Goal: Information Seeking & Learning: Learn about a topic

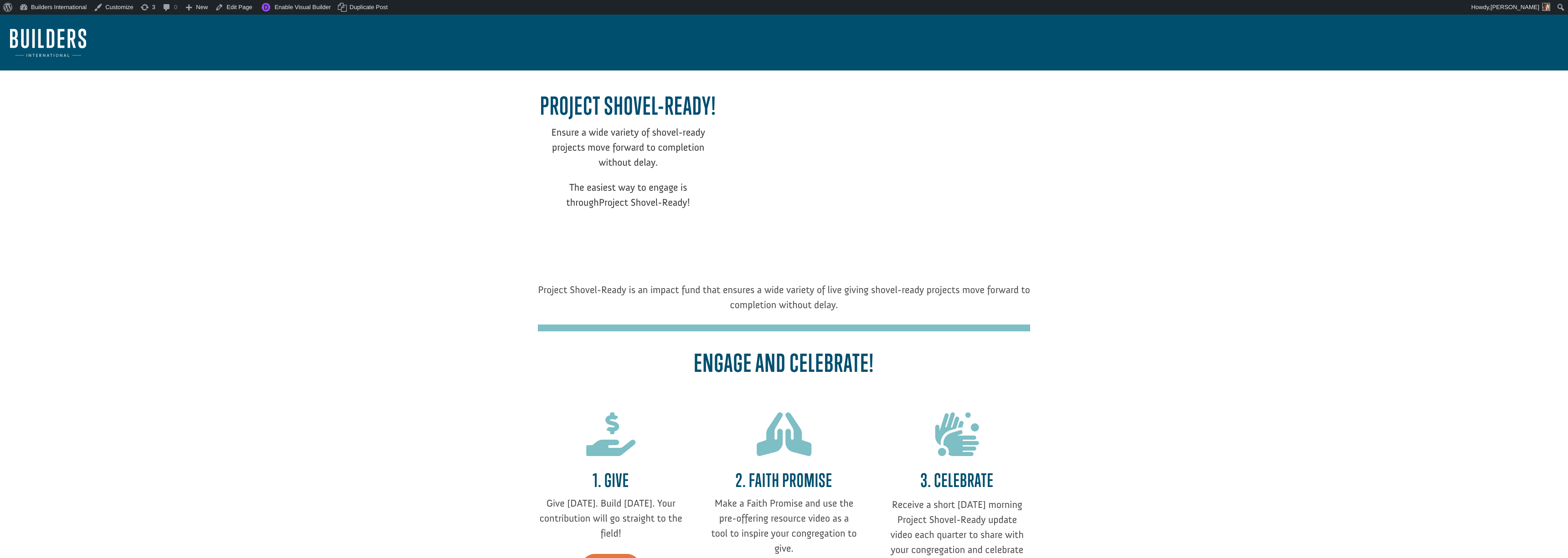
drag, startPoint x: 734, startPoint y: 330, endPoint x: 734, endPoint y: 342, distance: 12.0
click at [734, 333] on div at bounding box center [784, 330] width 492 height 11
click at [66, 7] on link "Builders International" at bounding box center [53, 7] width 74 height 14
click at [57, 22] on link "Dashboard" at bounding box center [53, 23] width 74 height 12
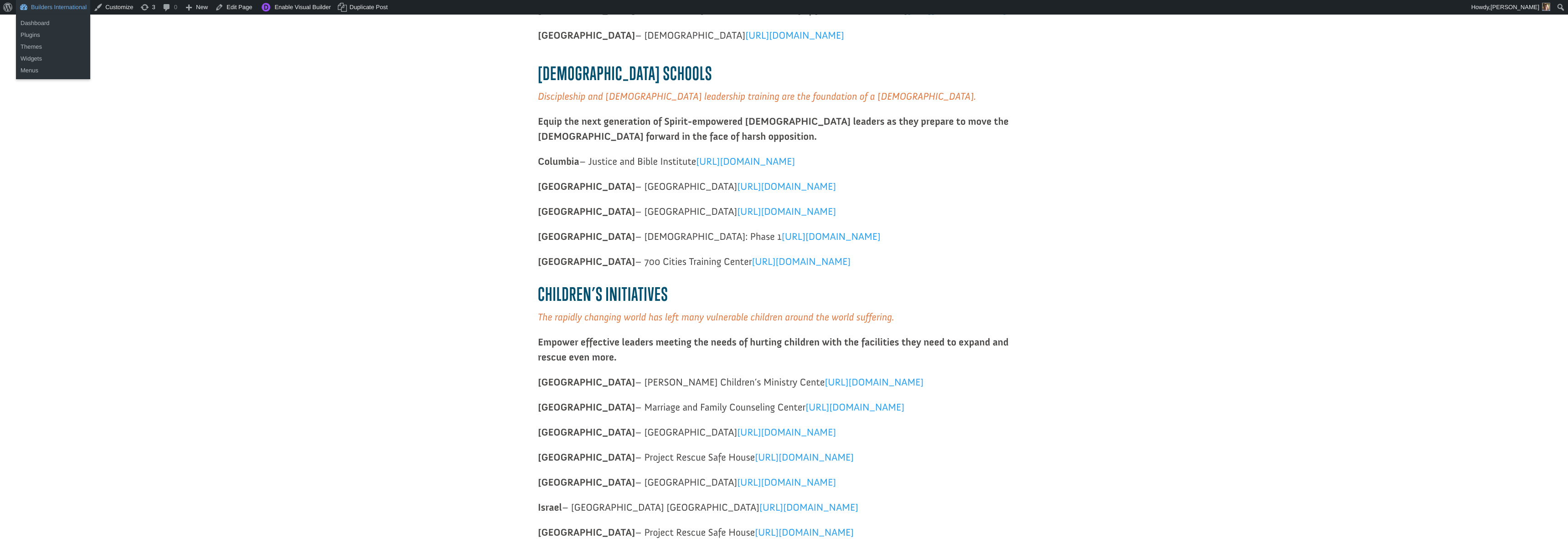
scroll to position [751, 0]
click at [77, 72] on div "Missions Projects Shovel-ready projects are waiting for you! Choose the right p…" at bounding box center [783, 229] width 1548 height 1374
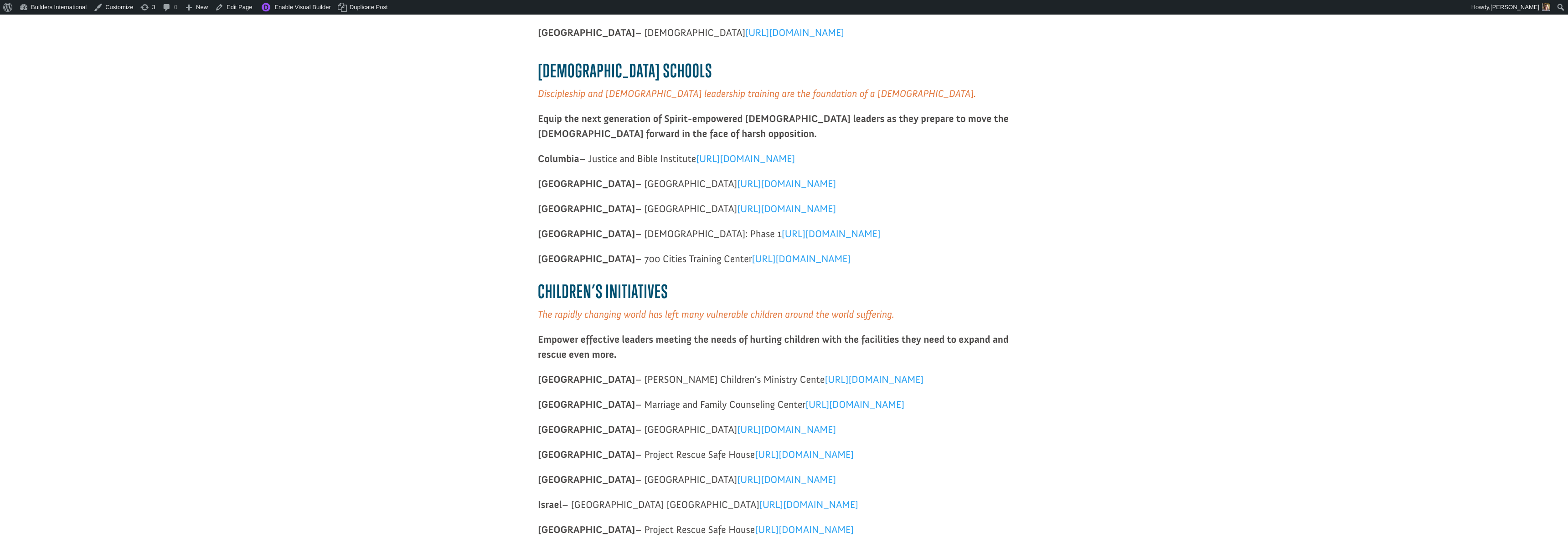
scroll to position [757, 0]
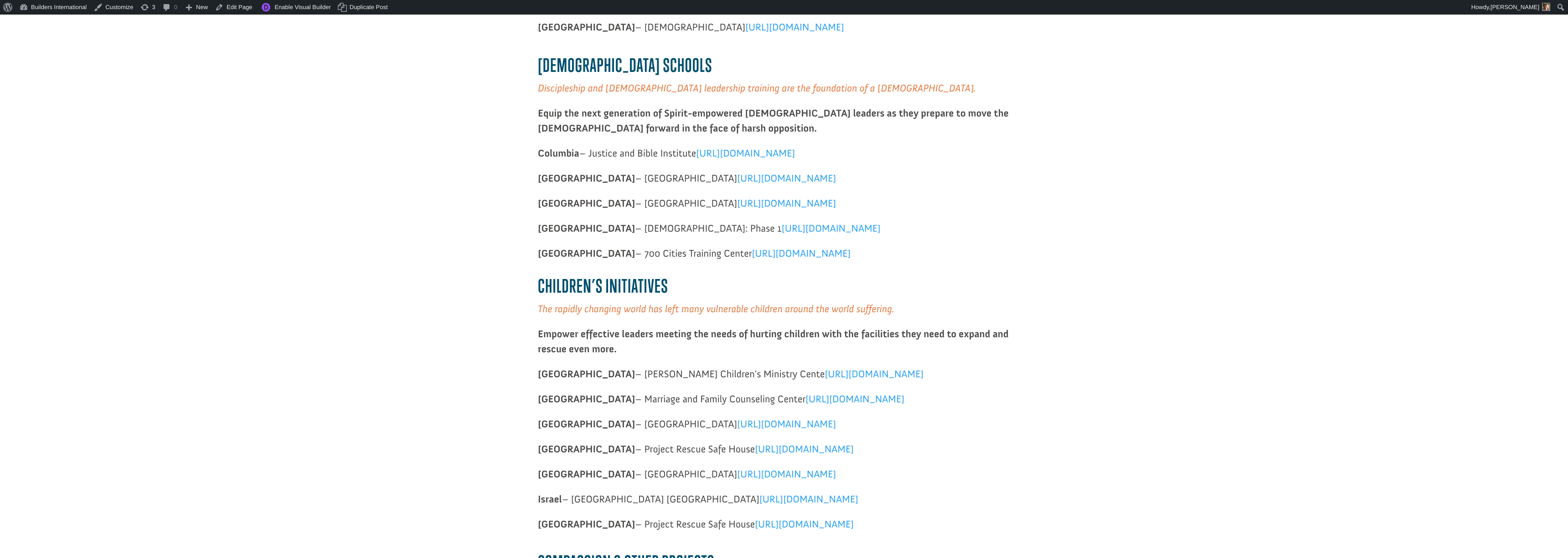
click at [556, 183] on p "Belgium – [GEOGRAPHIC_DATA] [URL][DOMAIN_NAME]" at bounding box center [784, 182] width 492 height 25
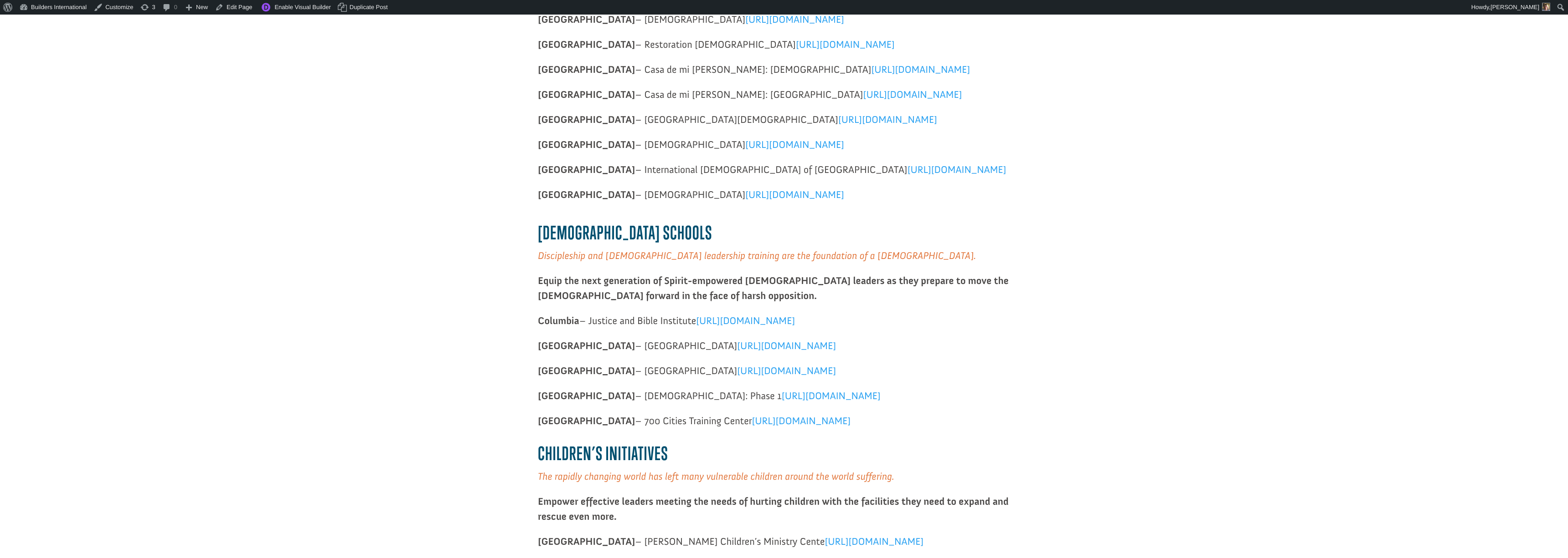
scroll to position [592, 0]
click at [543, 320] on strong "Columbia" at bounding box center [558, 319] width 41 height 12
click at [244, 11] on link "Edit Page" at bounding box center [233, 7] width 44 height 14
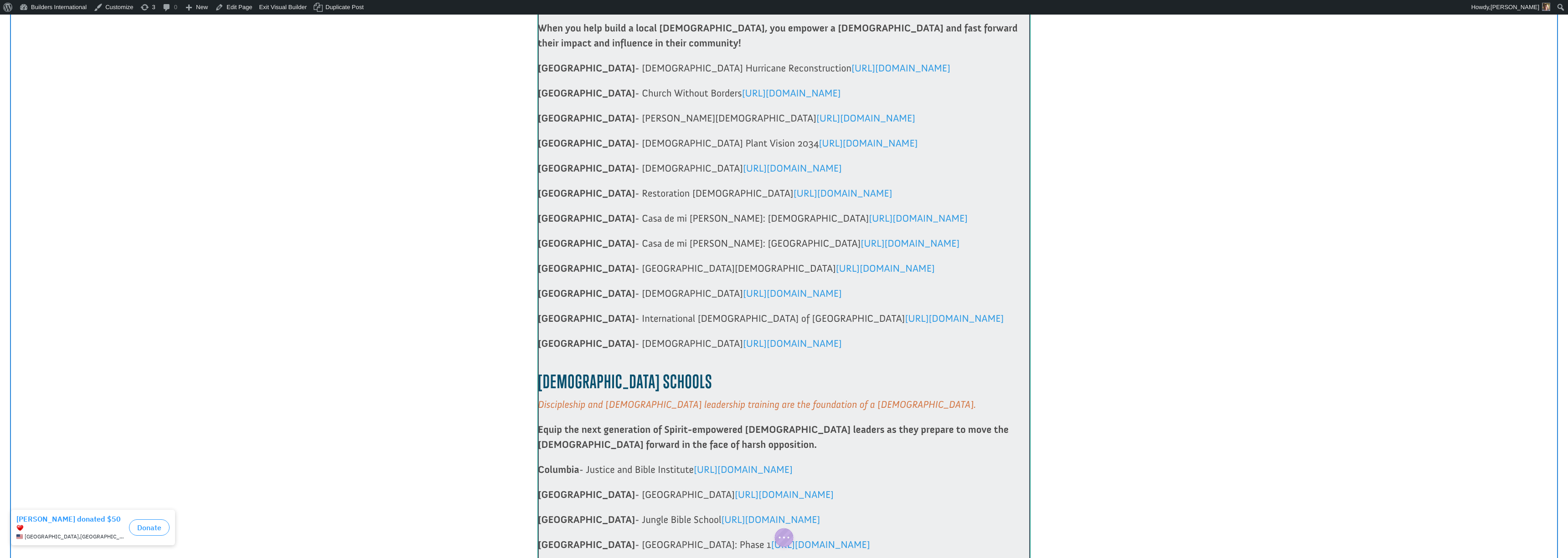
scroll to position [441, 0]
click at [644, 228] on div at bounding box center [784, 478] width 492 height 1015
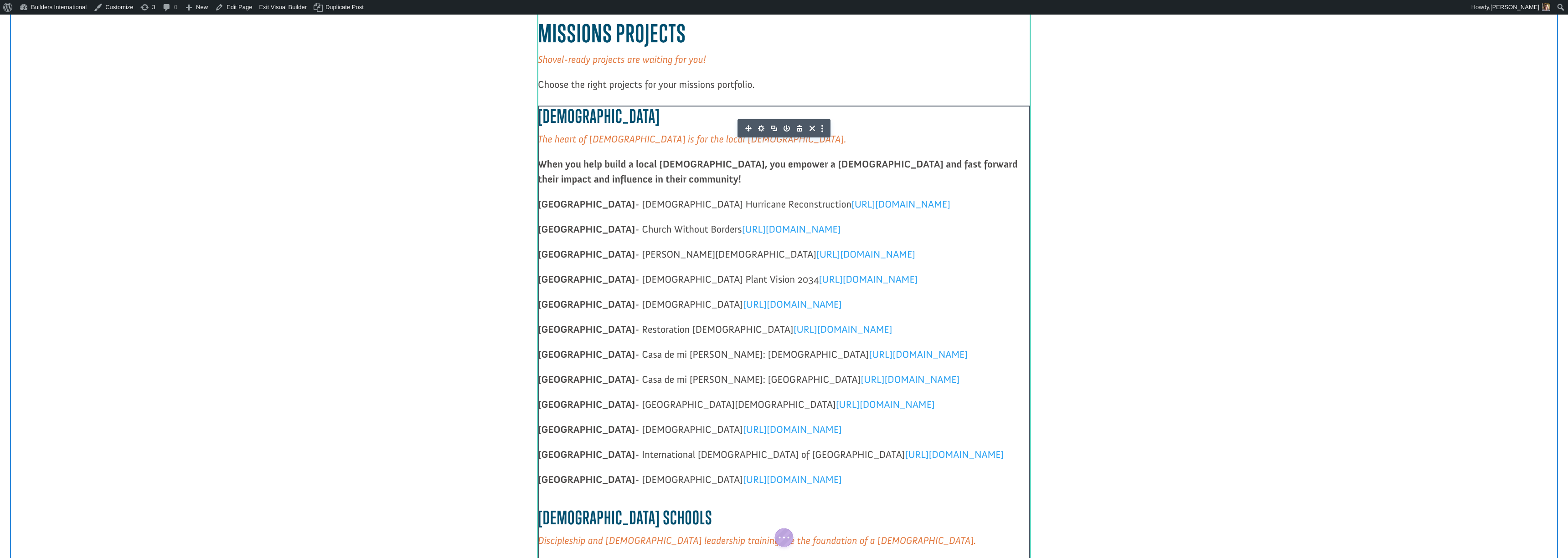
scroll to position [149, 0]
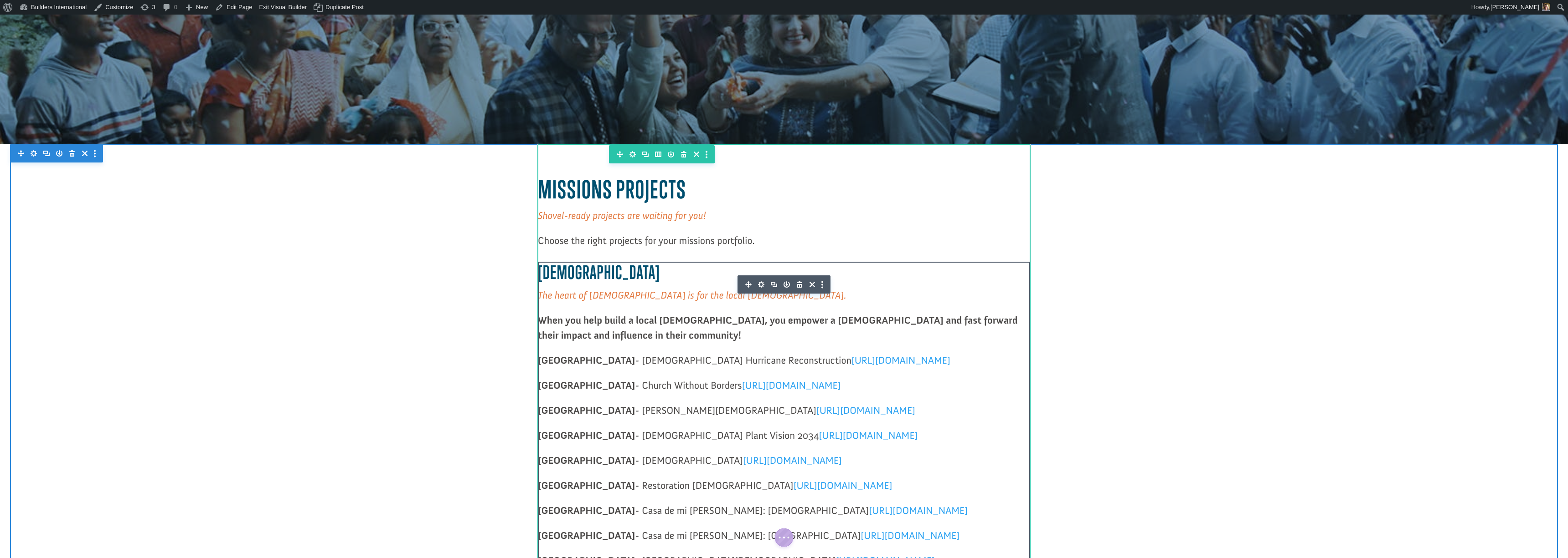
click at [761, 284] on icon "button" at bounding box center [761, 284] width 13 height 13
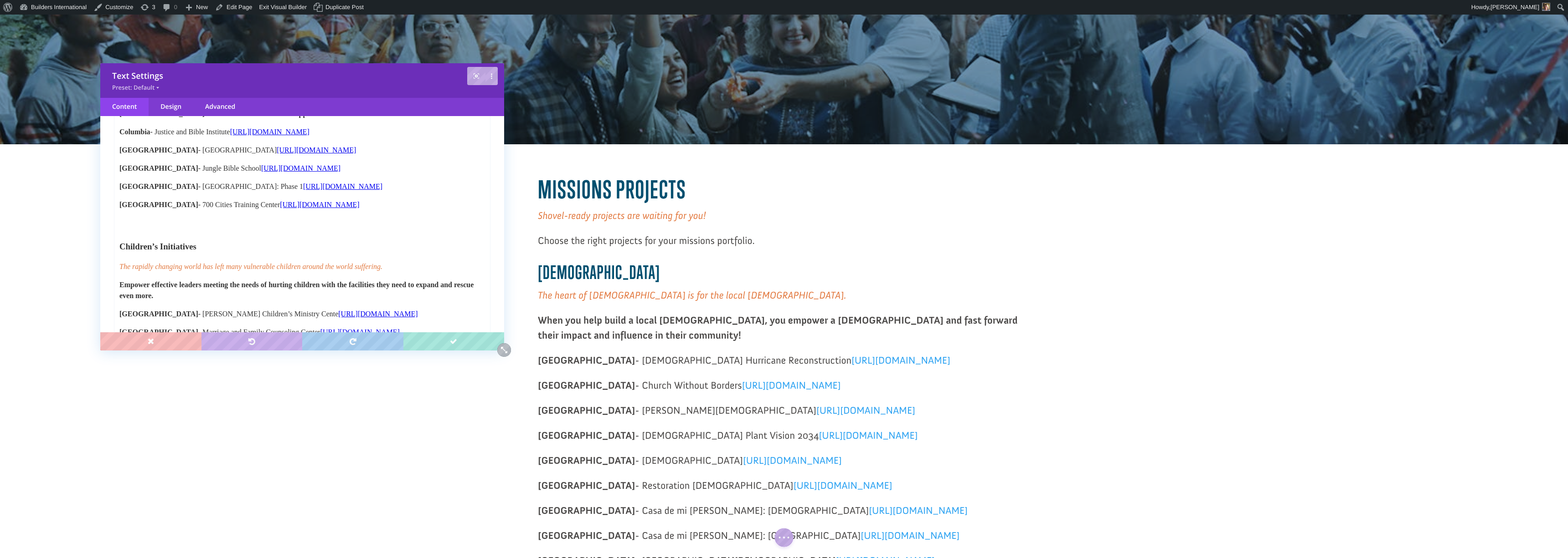
scroll to position [0, 0]
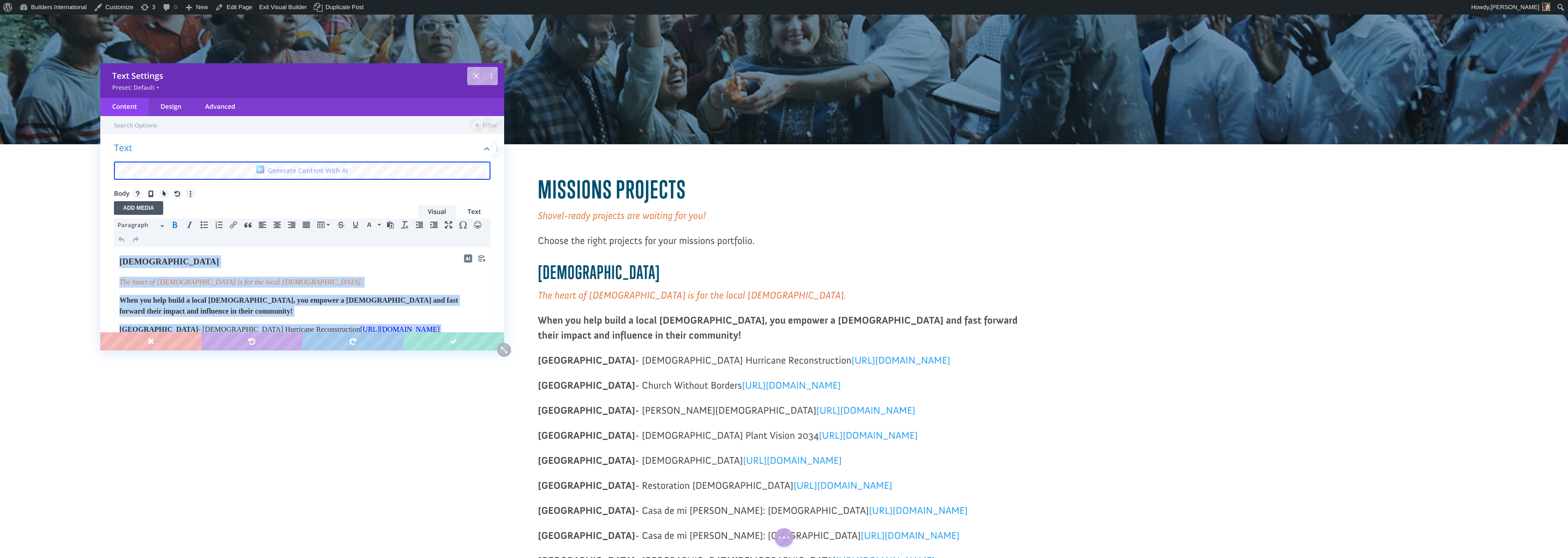
drag, startPoint x: 134, startPoint y: 635, endPoint x: 134, endPoint y: 119, distance: 516.0
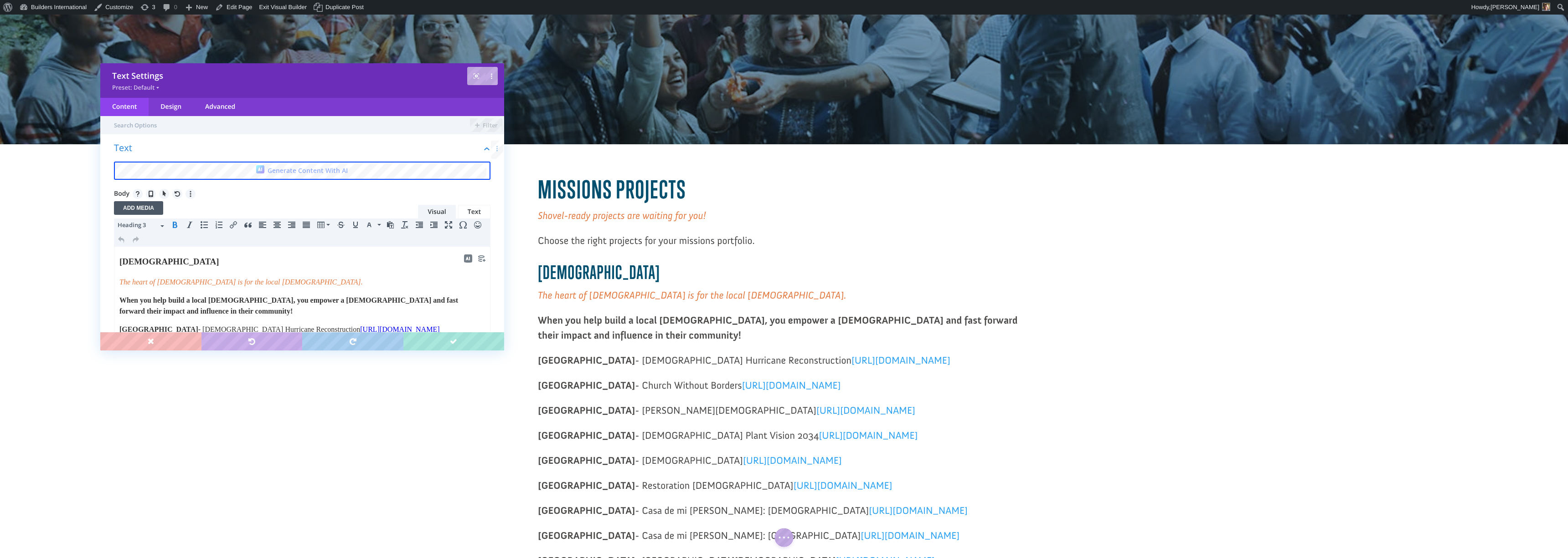
click at [191, 297] on strong "When you help build a local church, you empower a pastor and fast forward their…" at bounding box center [289, 306] width 339 height 19
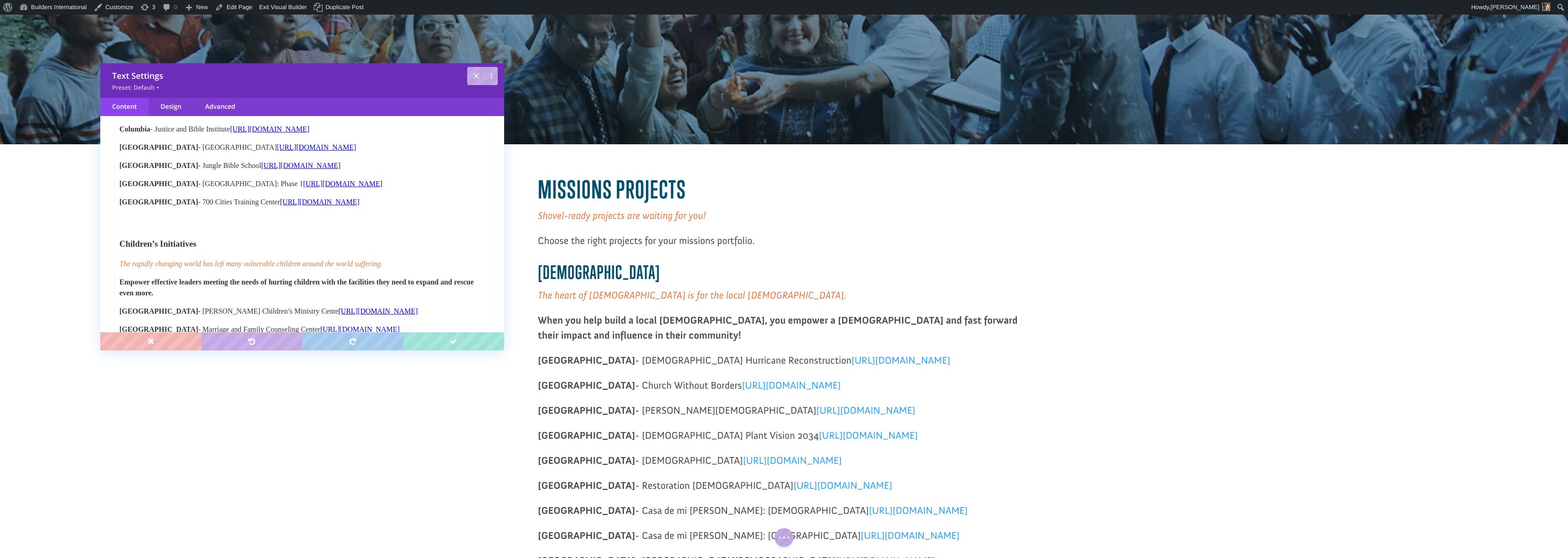
scroll to position [515, 0]
click at [135, 128] on strong "Columbia" at bounding box center [135, 131] width 31 height 8
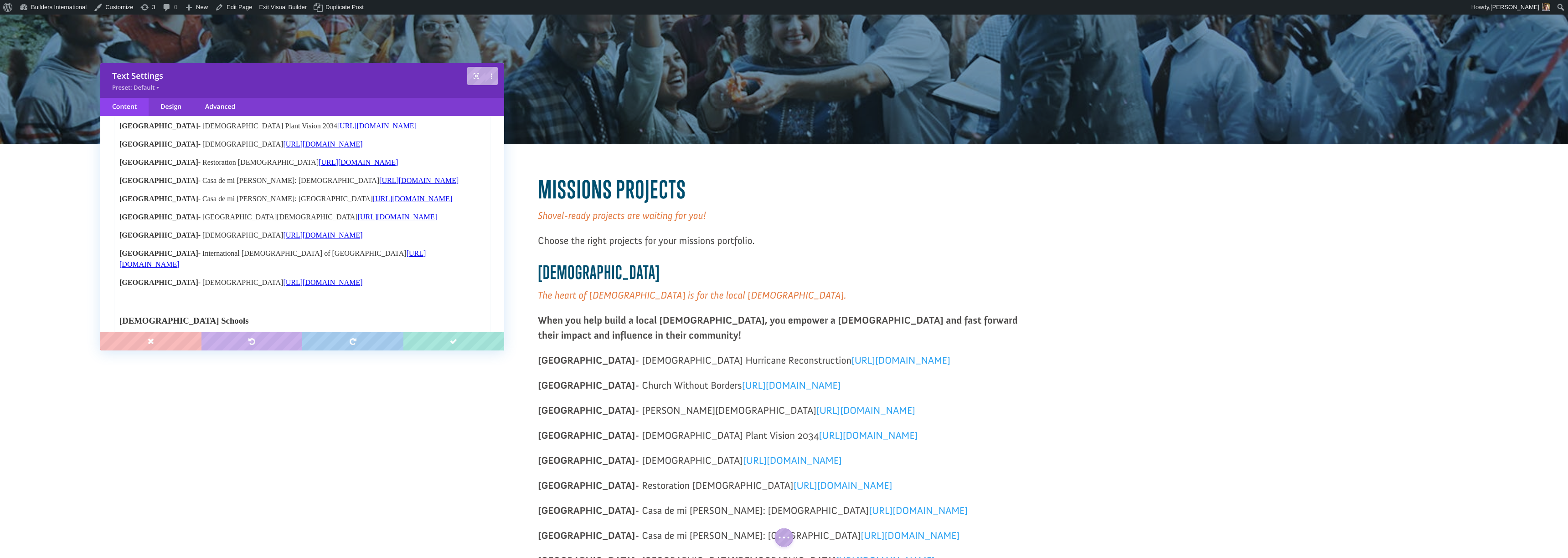
scroll to position [254, 0]
click at [249, 185] on span "Nicaragua - Casa de mi Gloria: Mother Church https://projects.buildersintl.org/…" at bounding box center [289, 185] width 339 height 8
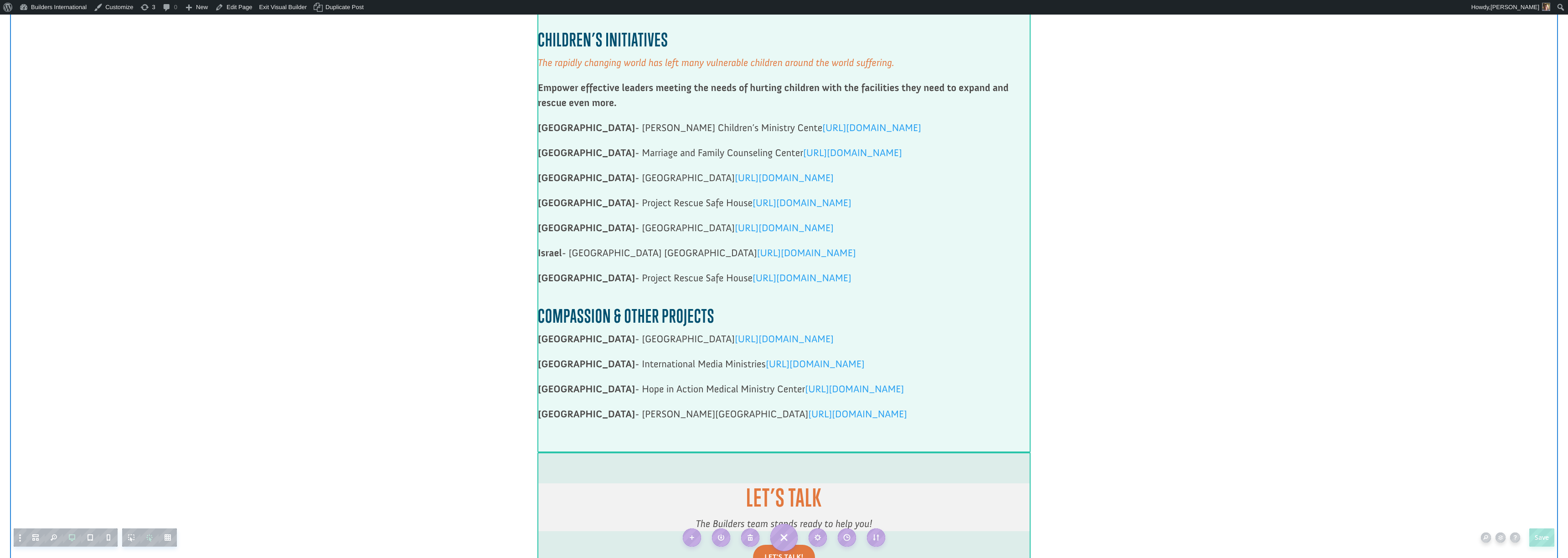
scroll to position [1006, 0]
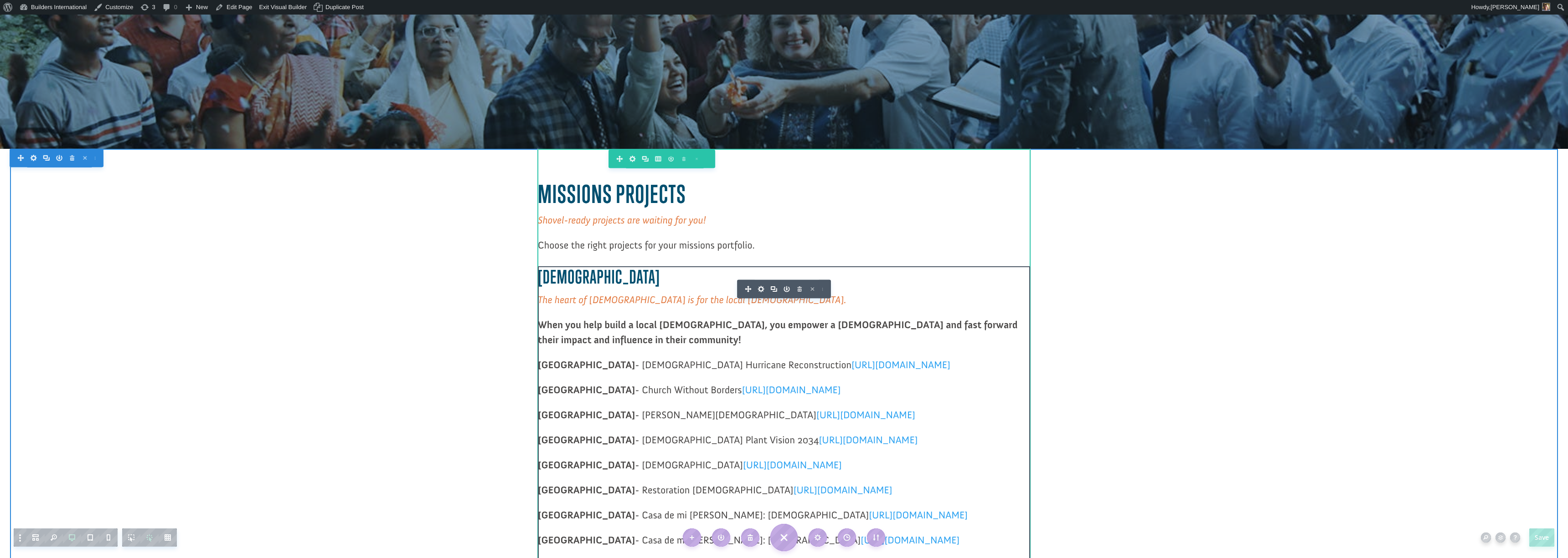
scroll to position [144, 0]
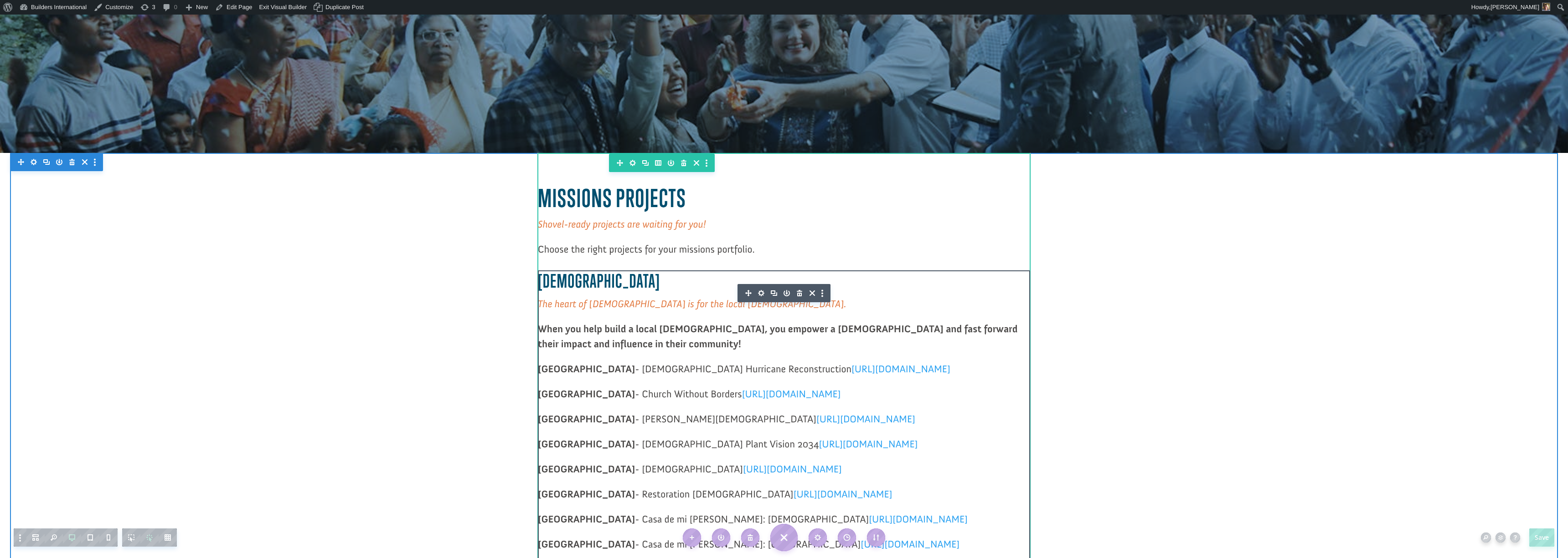
click at [759, 291] on icon "button" at bounding box center [761, 293] width 13 height 13
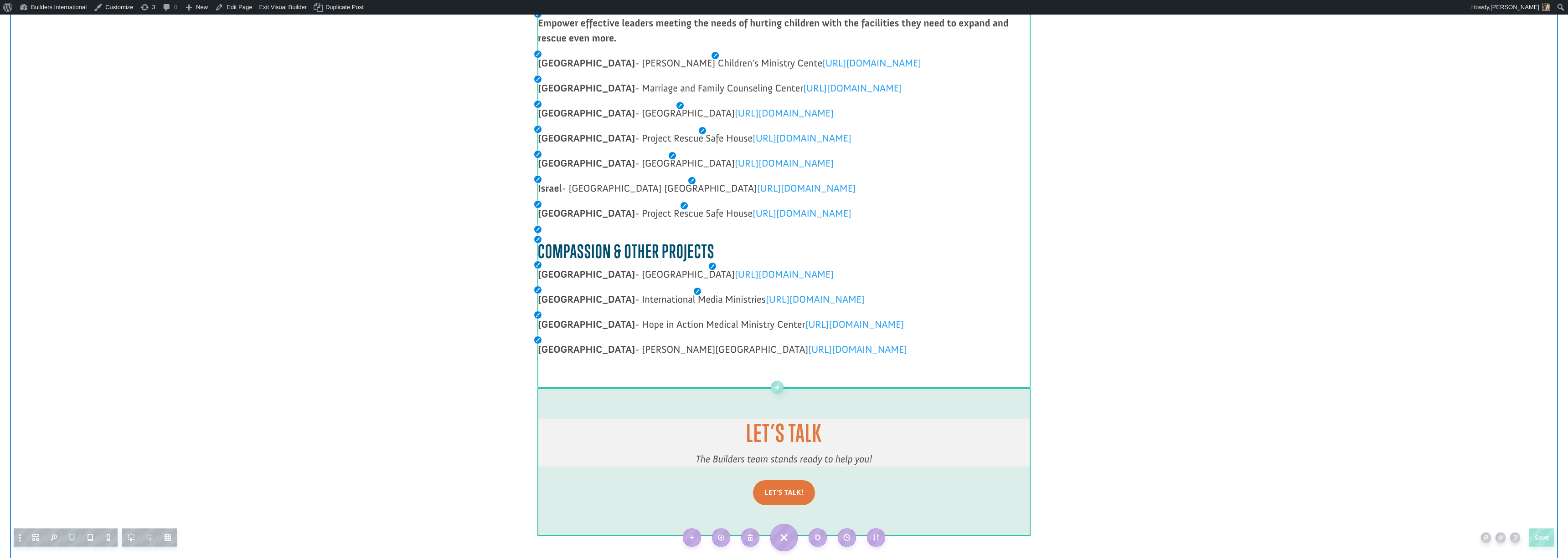
scroll to position [1072, 0]
click at [894, 270] on p "Serbia - Crossroads Rehabilitation Center https://projects.buildersintl.org/pro…" at bounding box center [784, 276] width 492 height 25
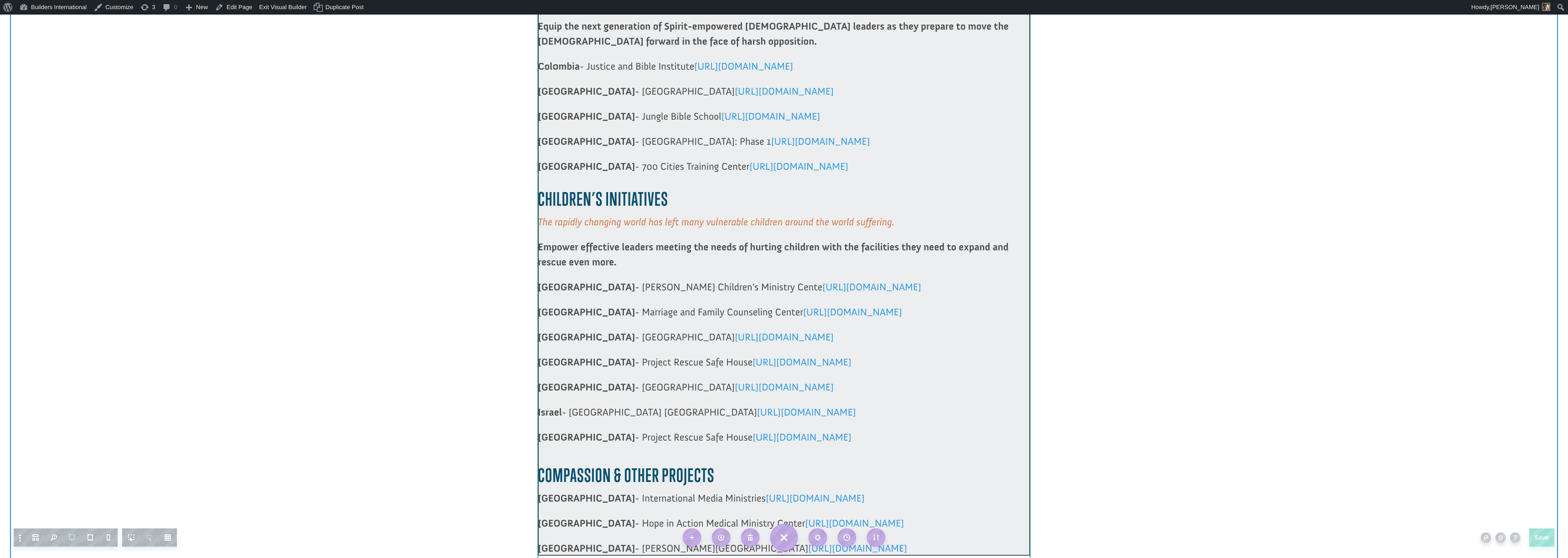
scroll to position [149, 0]
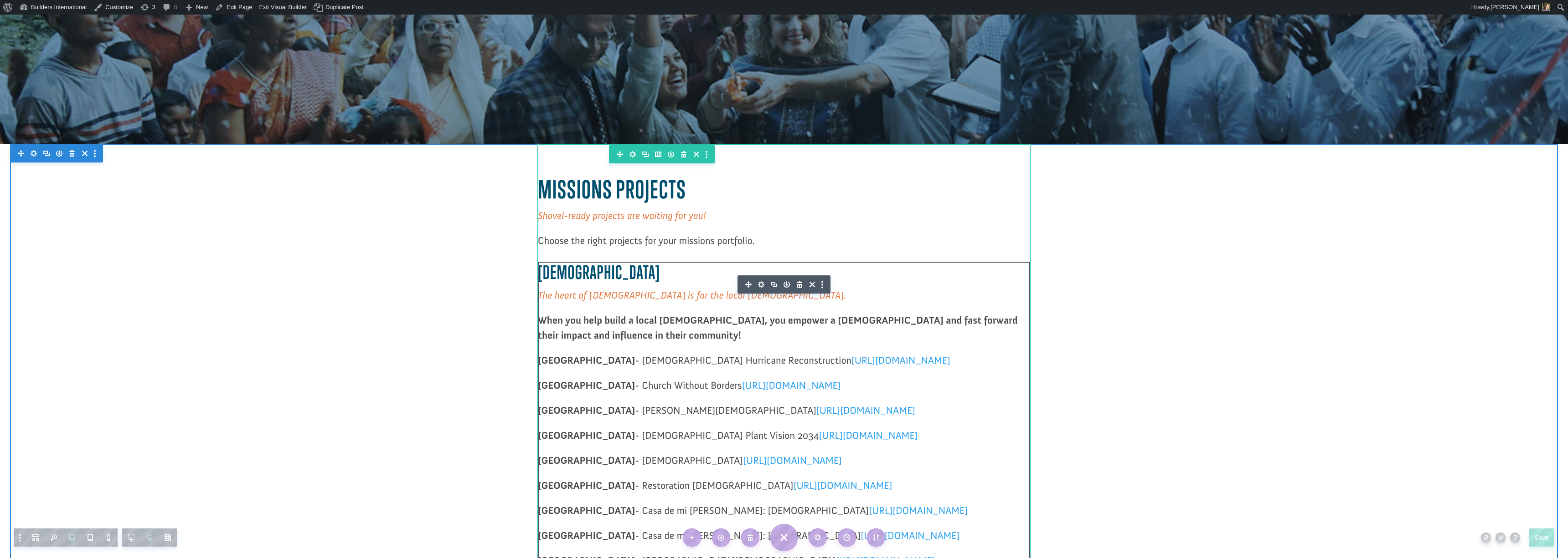
click at [761, 284] on icon "button" at bounding box center [761, 284] width 13 height 13
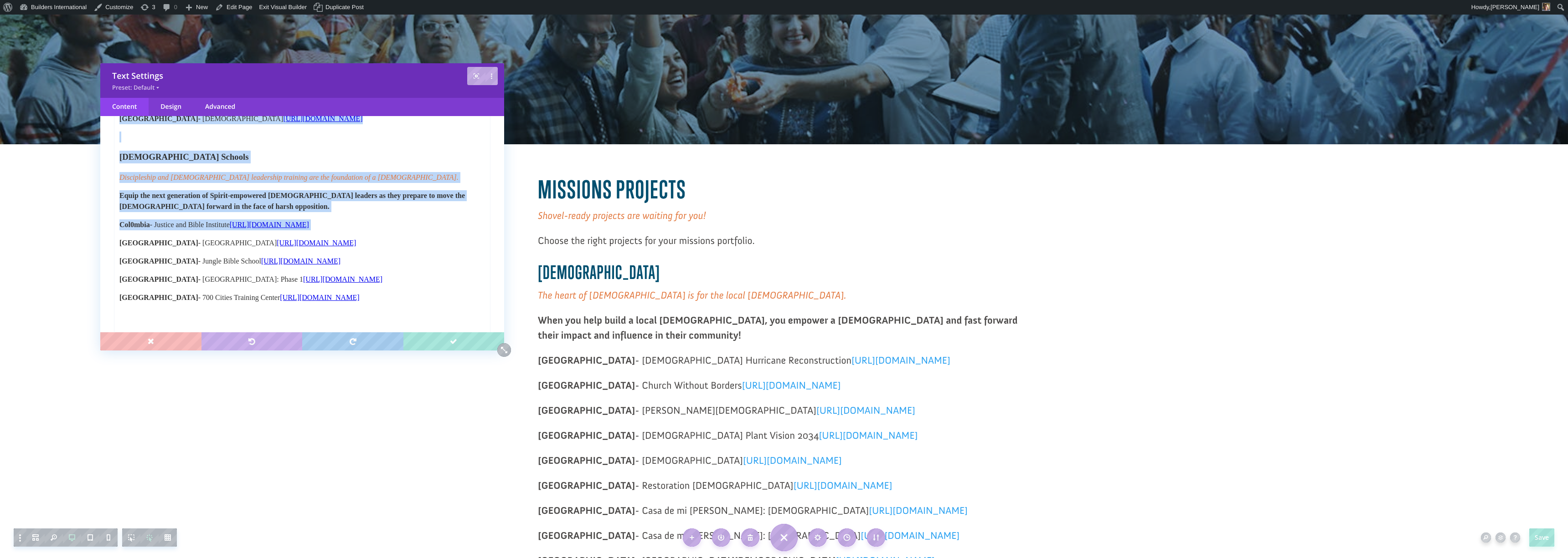
scroll to position [0, 0]
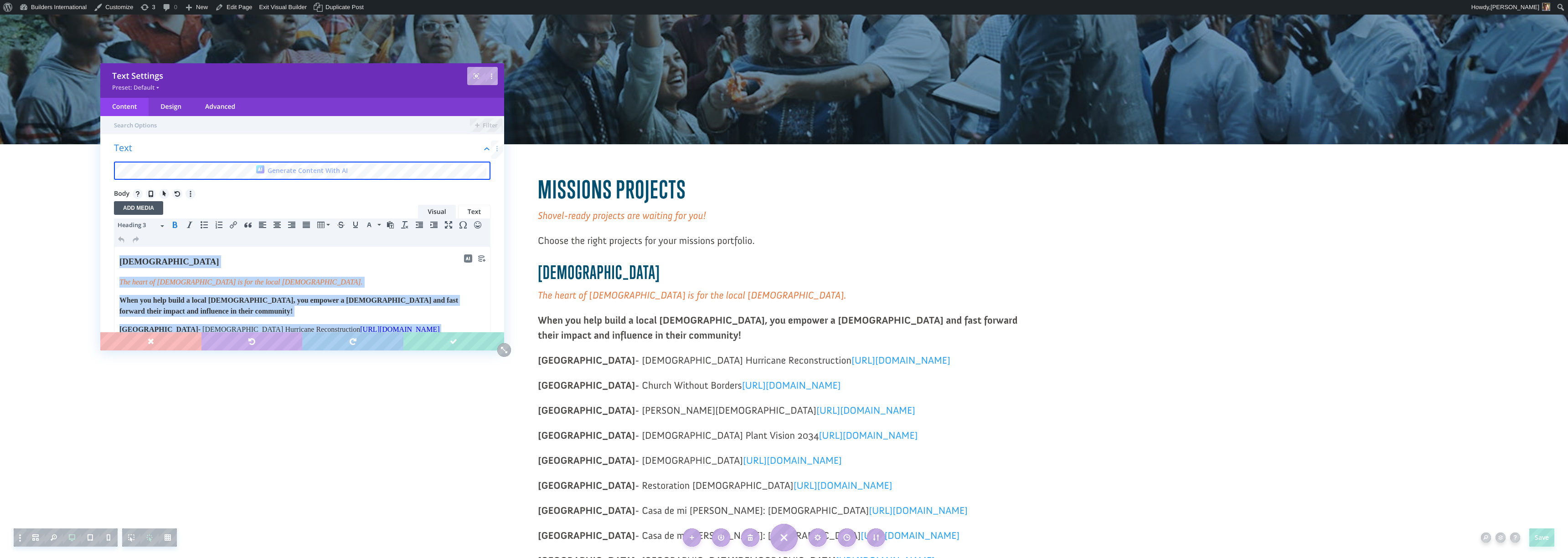
drag, startPoint x: 397, startPoint y: 636, endPoint x: 397, endPoint y: 213, distance: 423.0
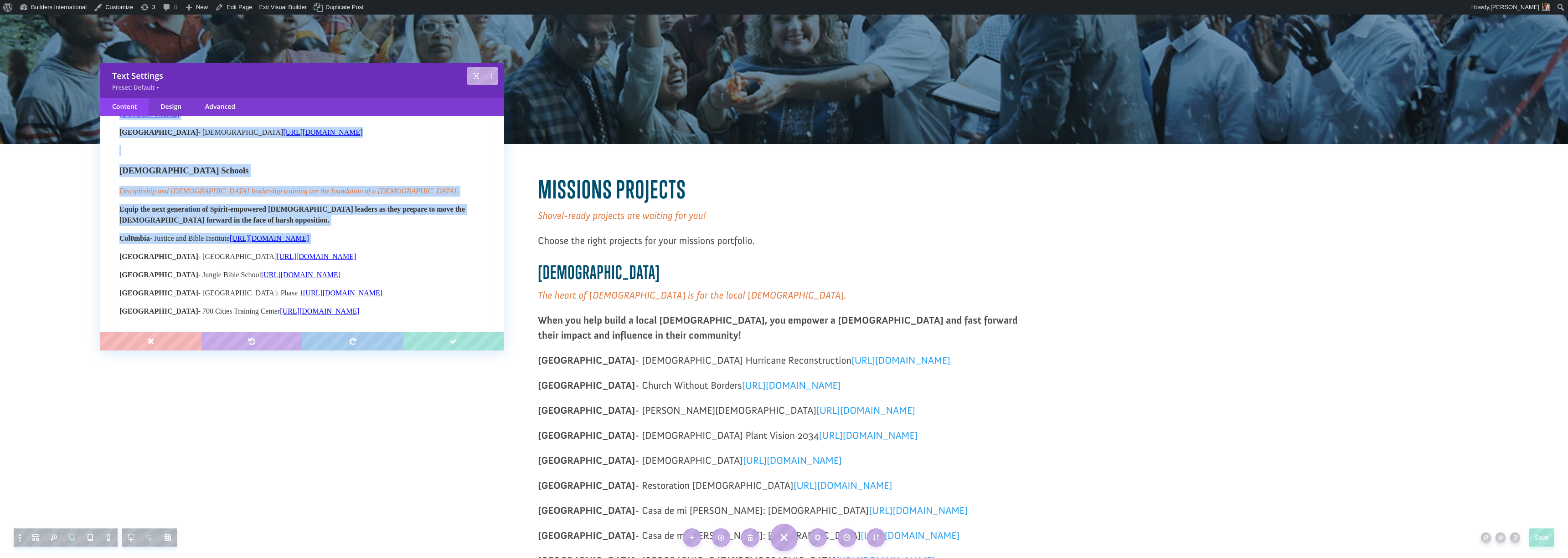
scroll to position [428, 0]
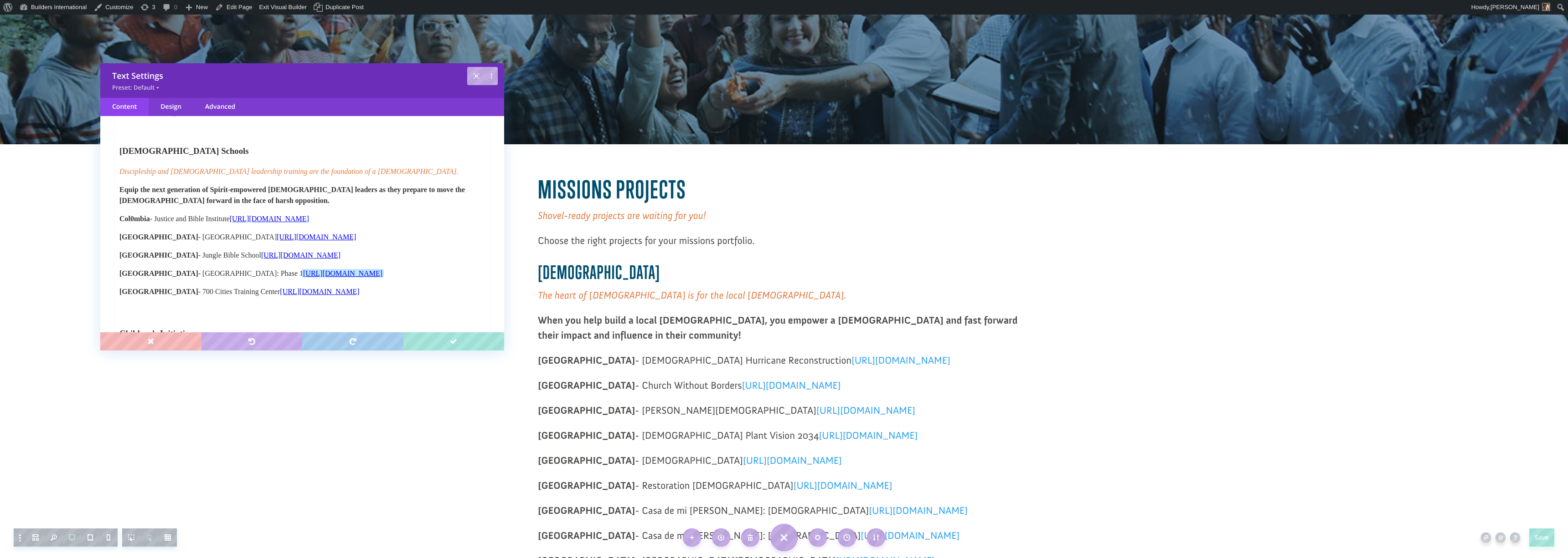
click at [415, 268] on p "Nicaragua - Central Bible Institute: Phase 1 https://projects.buildersintl.org/…" at bounding box center [302, 273] width 365 height 11
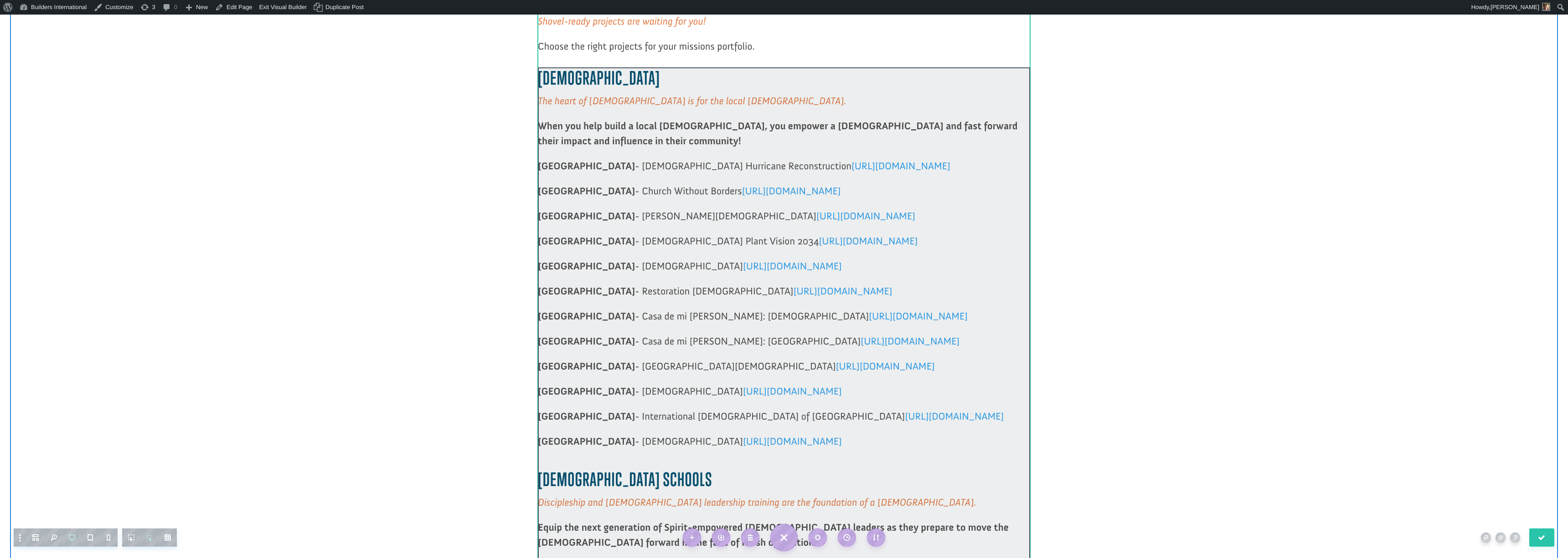
scroll to position [376, 0]
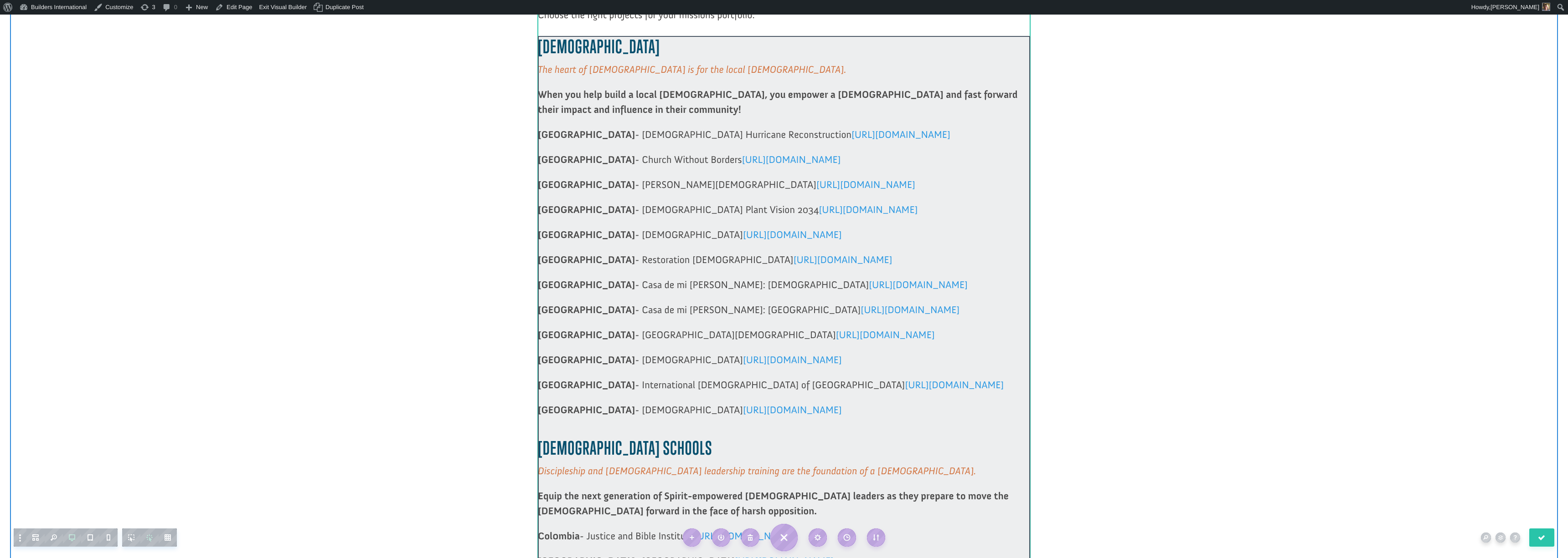
click at [854, 378] on div at bounding box center [784, 518] width 492 height 965
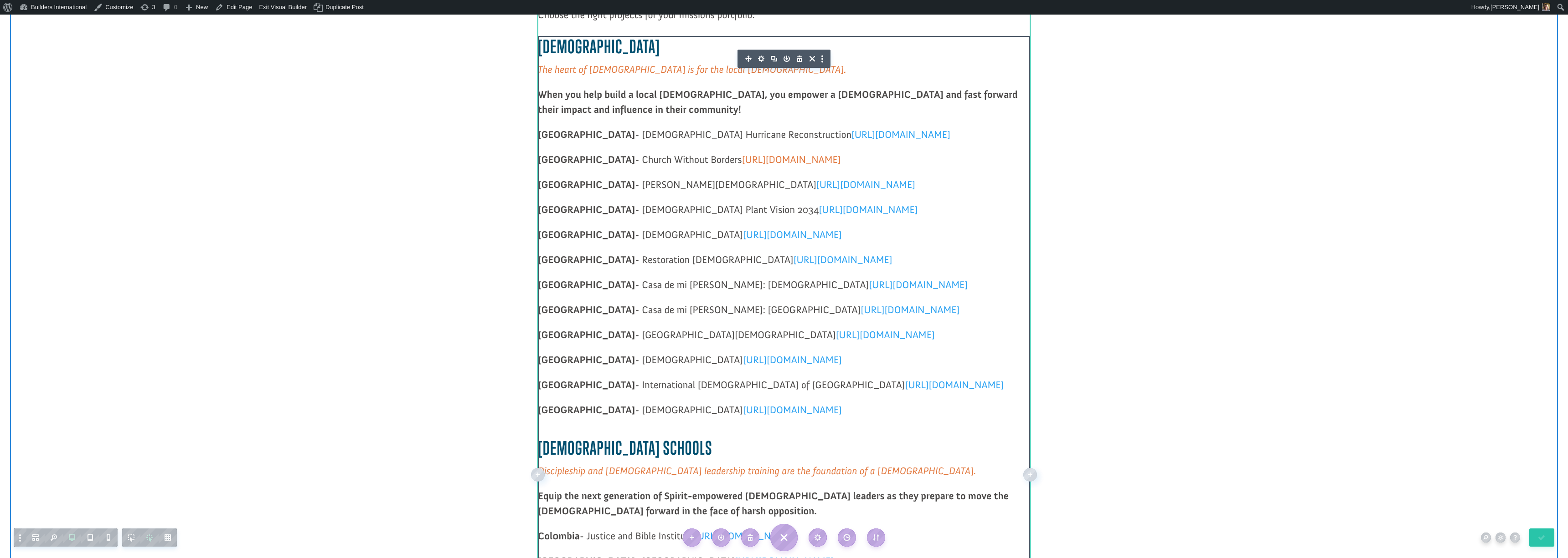
scroll to position [376, 0]
click at [761, 57] on icon "button" at bounding box center [761, 58] width 13 height 13
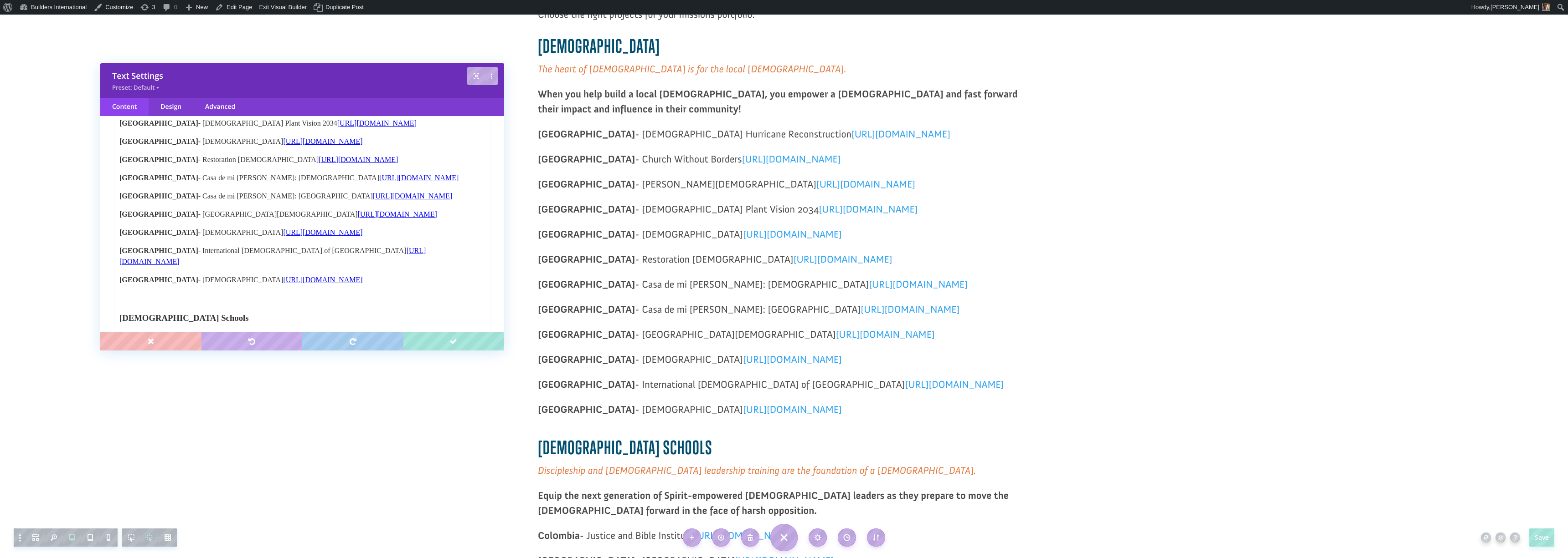
scroll to position [276, 0]
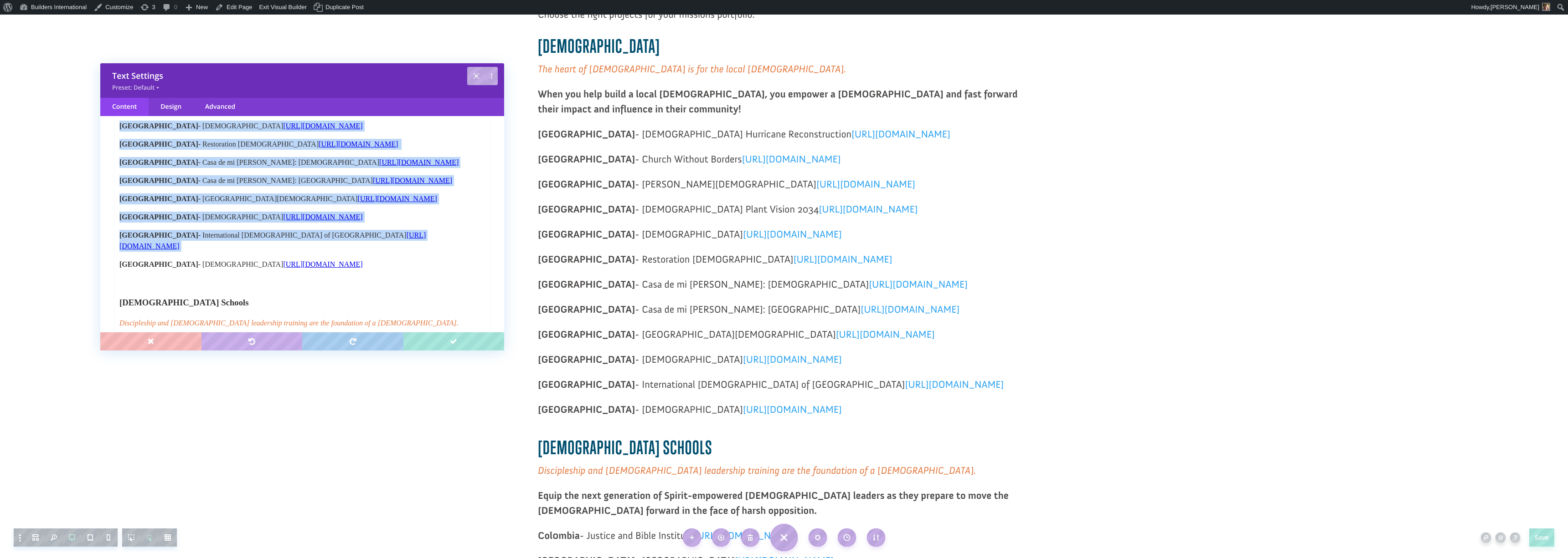
click at [344, 0] on html "Churches The heart of God is for the local church. When you help build a local …" at bounding box center [302, 361] width 376 height 782
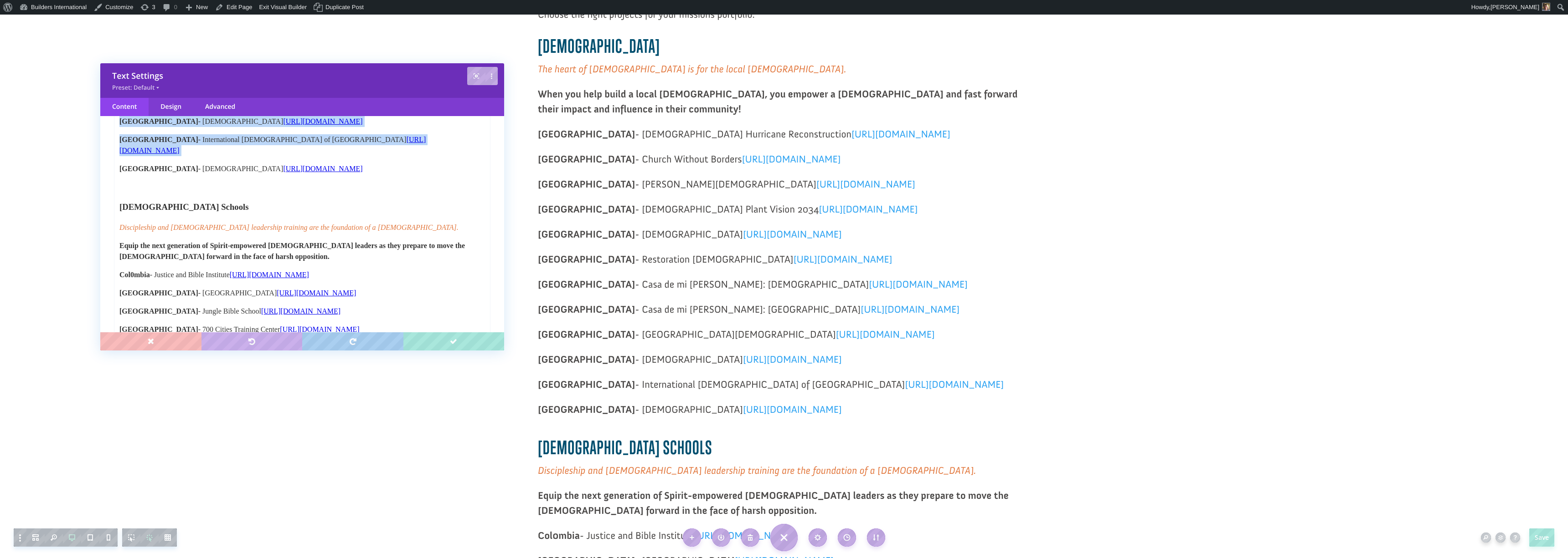
scroll to position [385, 0]
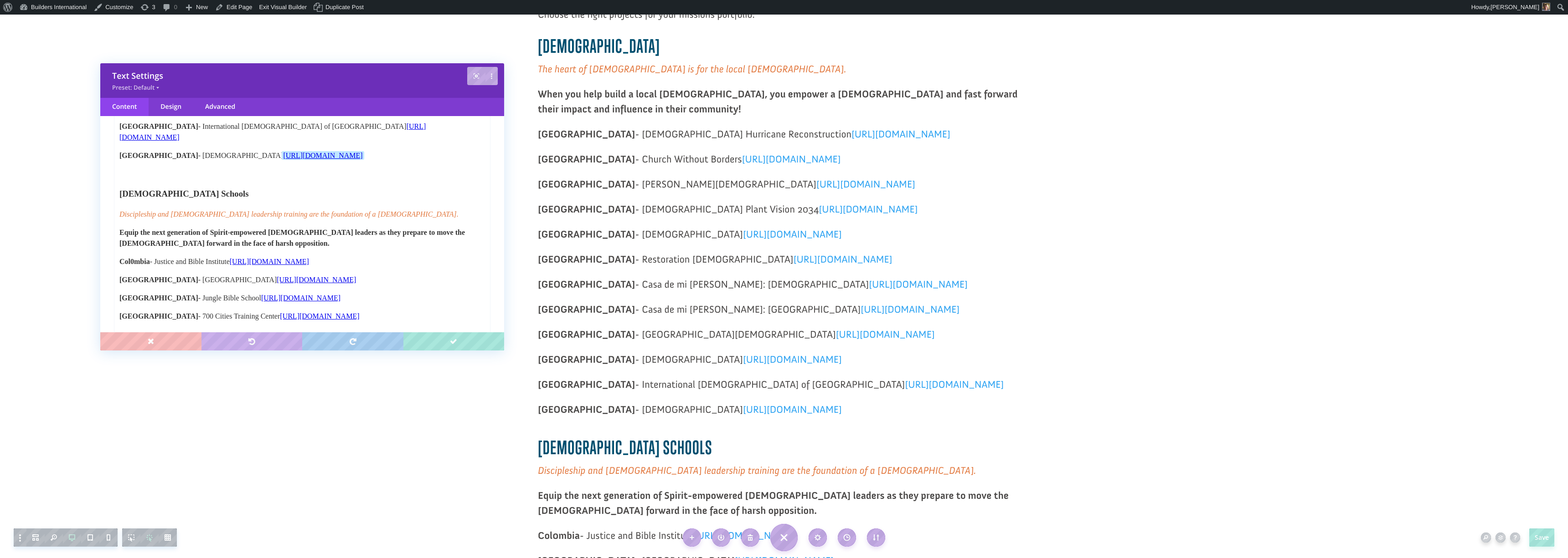
click at [355, 150] on p "Taiwan - Zhunan Church https://projects.buildersintl.org/project/326﻿" at bounding box center [302, 155] width 365 height 11
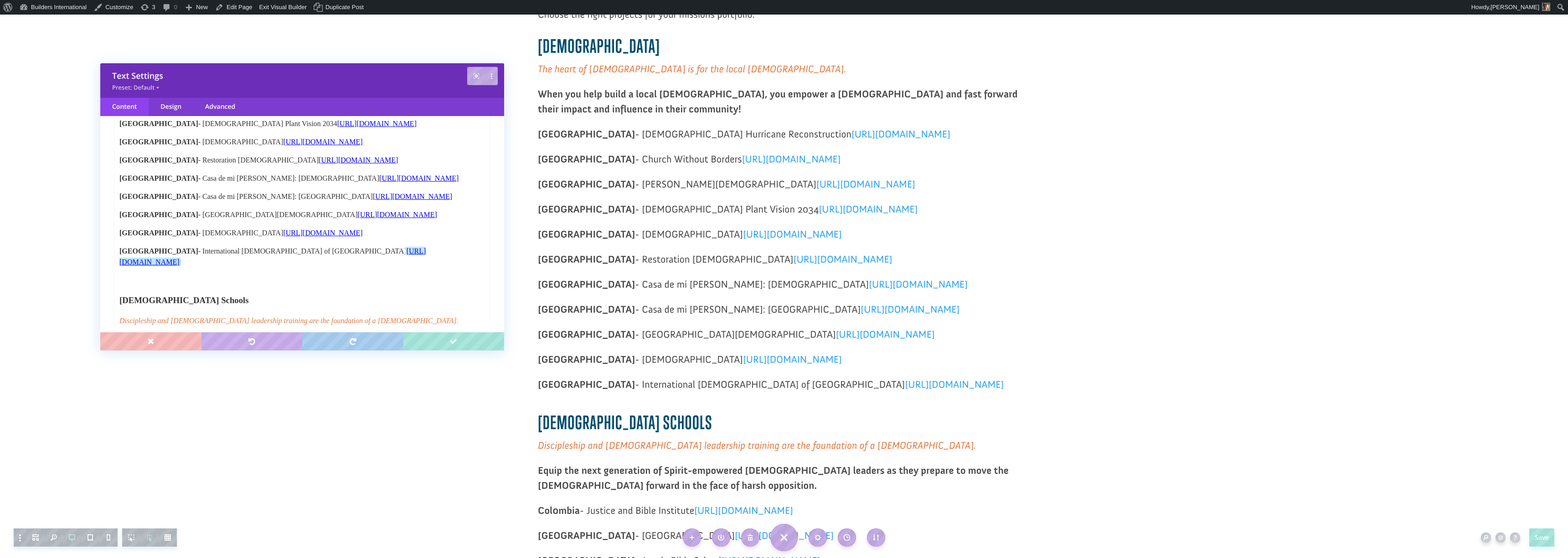
scroll to position [261, 0]
click at [273, 176] on span "Nicaragua - Casa de mi Gloria: Central Church https://projects.buildersintl.org…" at bounding box center [289, 178] width 339 height 8
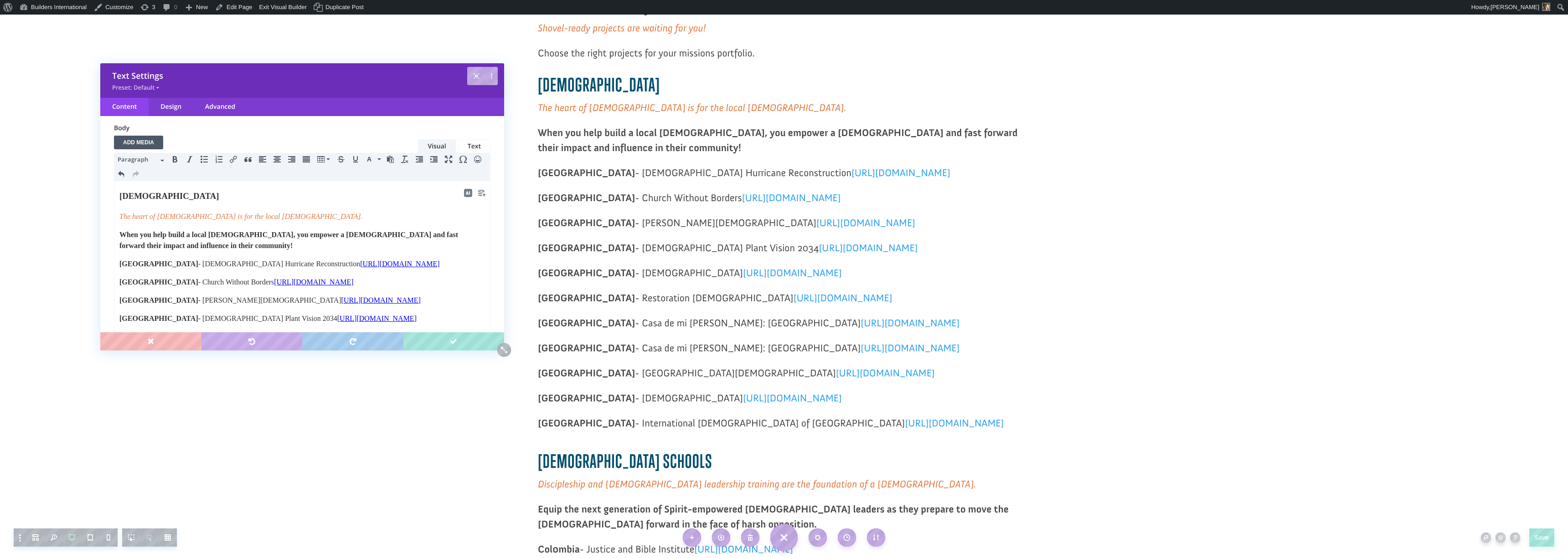
scroll to position [0, 0]
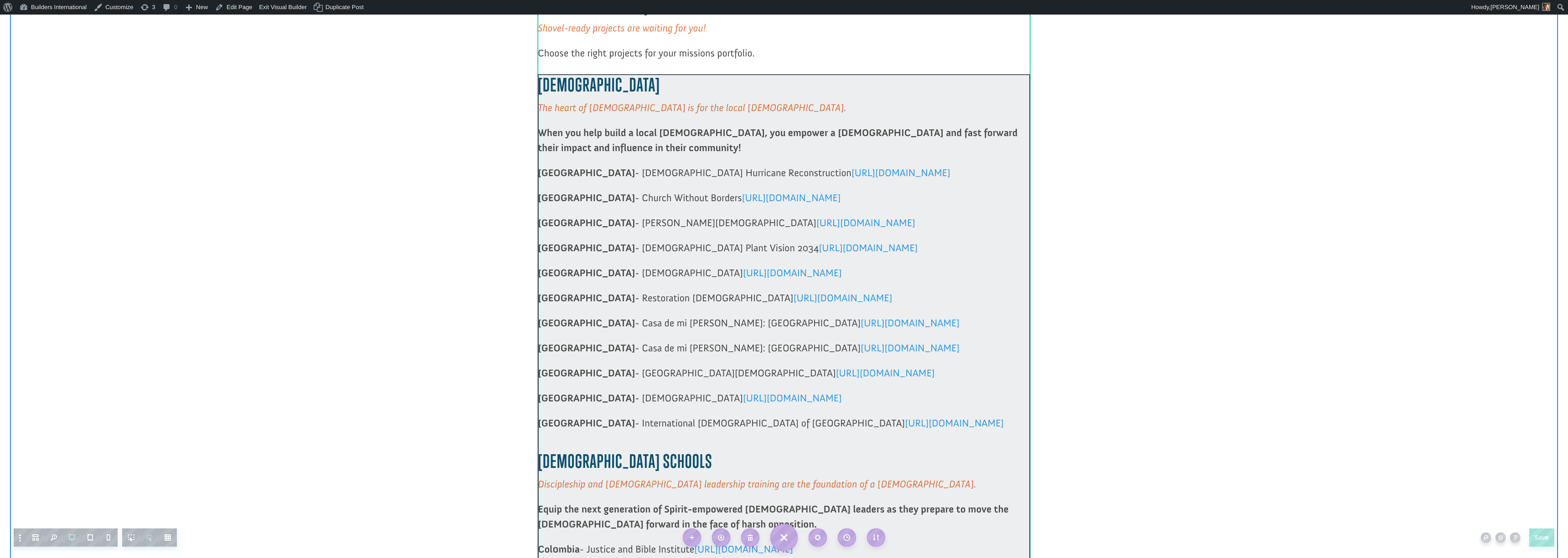
click at [864, 172] on div at bounding box center [784, 544] width 492 height 940
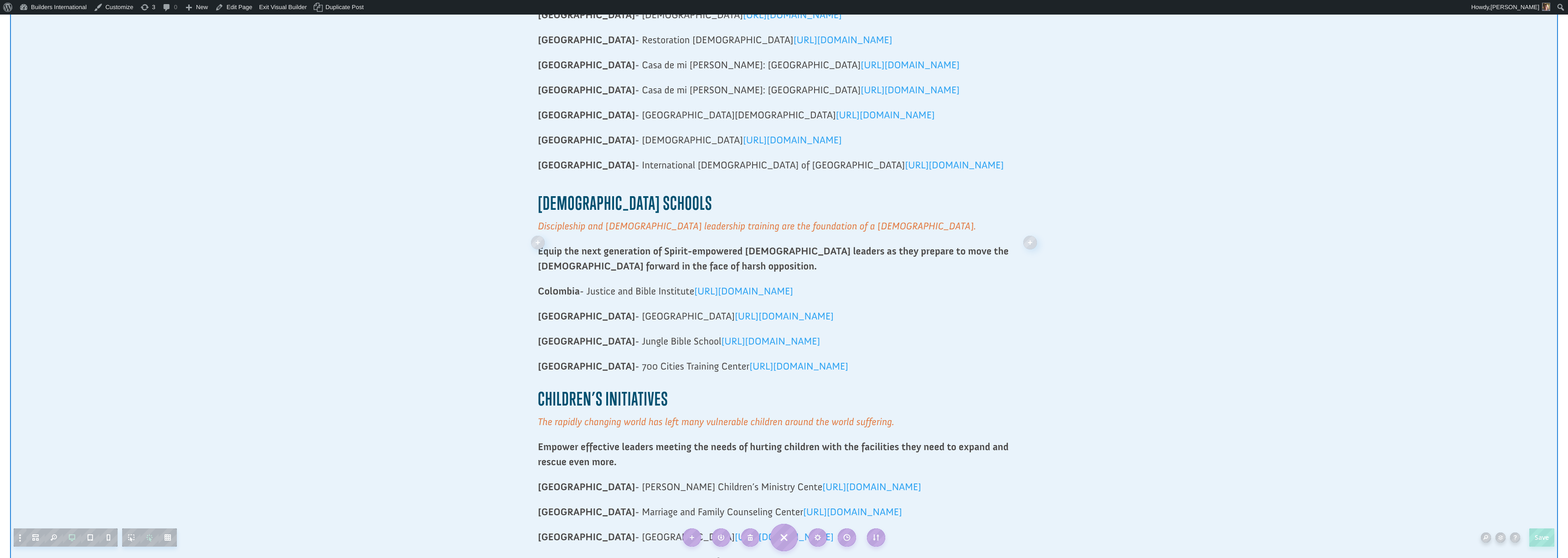
scroll to position [613, 0]
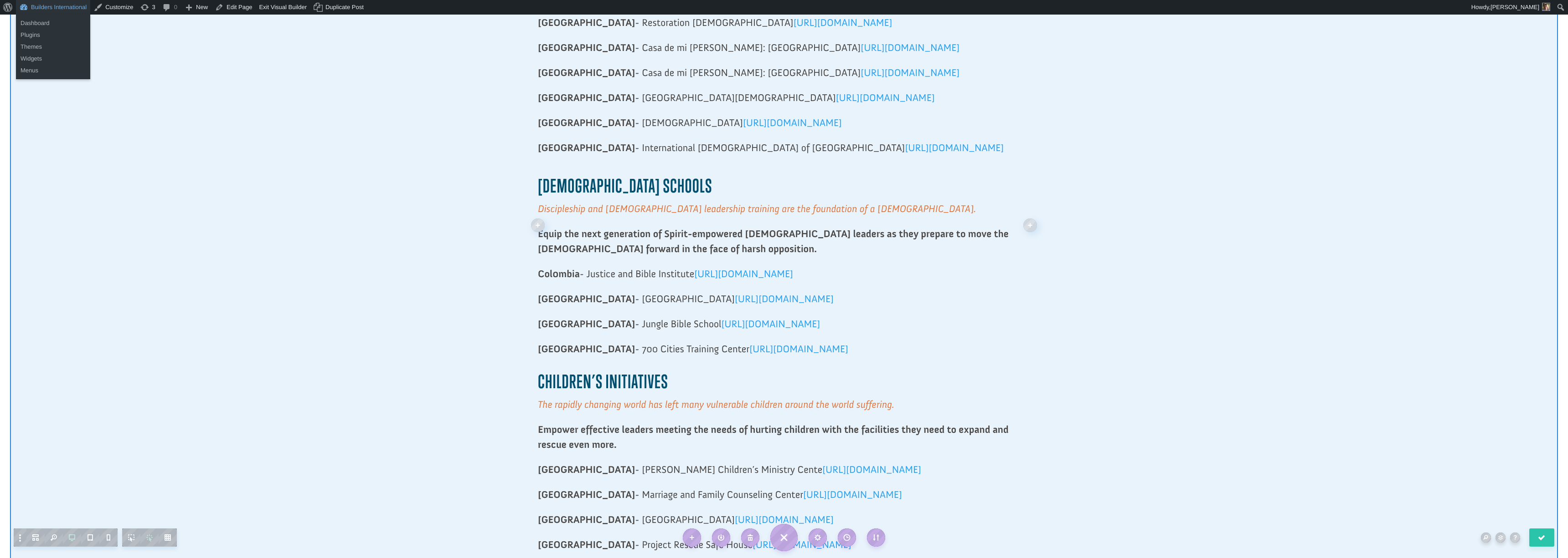
click at [52, 8] on link "Builders International" at bounding box center [53, 7] width 74 height 14
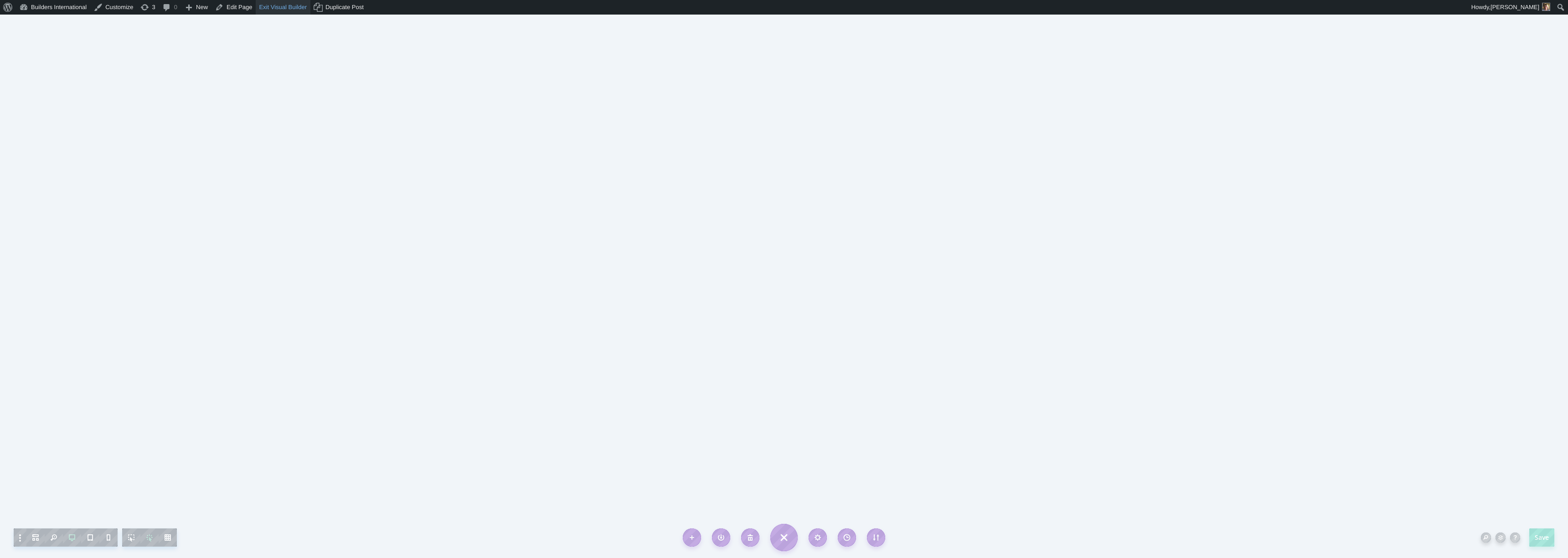
click at [279, 8] on link "Exit Visual Builder" at bounding box center [283, 7] width 55 height 14
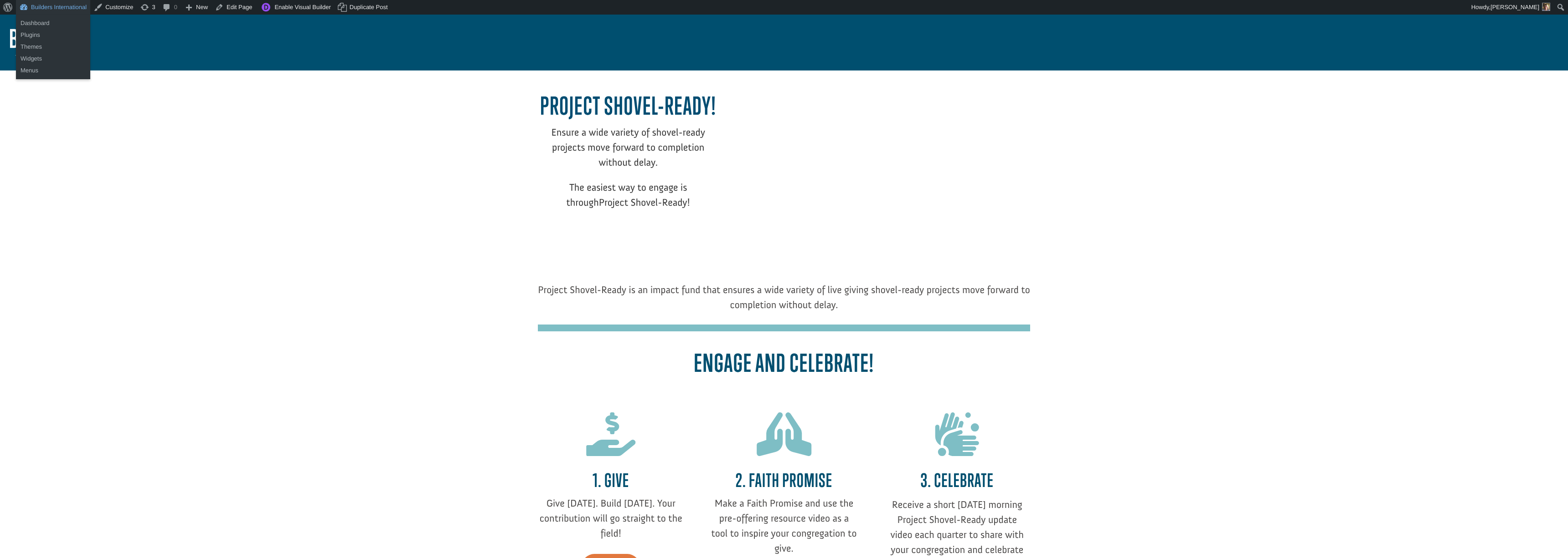
click at [76, 10] on link "Builders International" at bounding box center [53, 7] width 74 height 14
click at [74, 21] on link "Dashboard" at bounding box center [53, 23] width 74 height 12
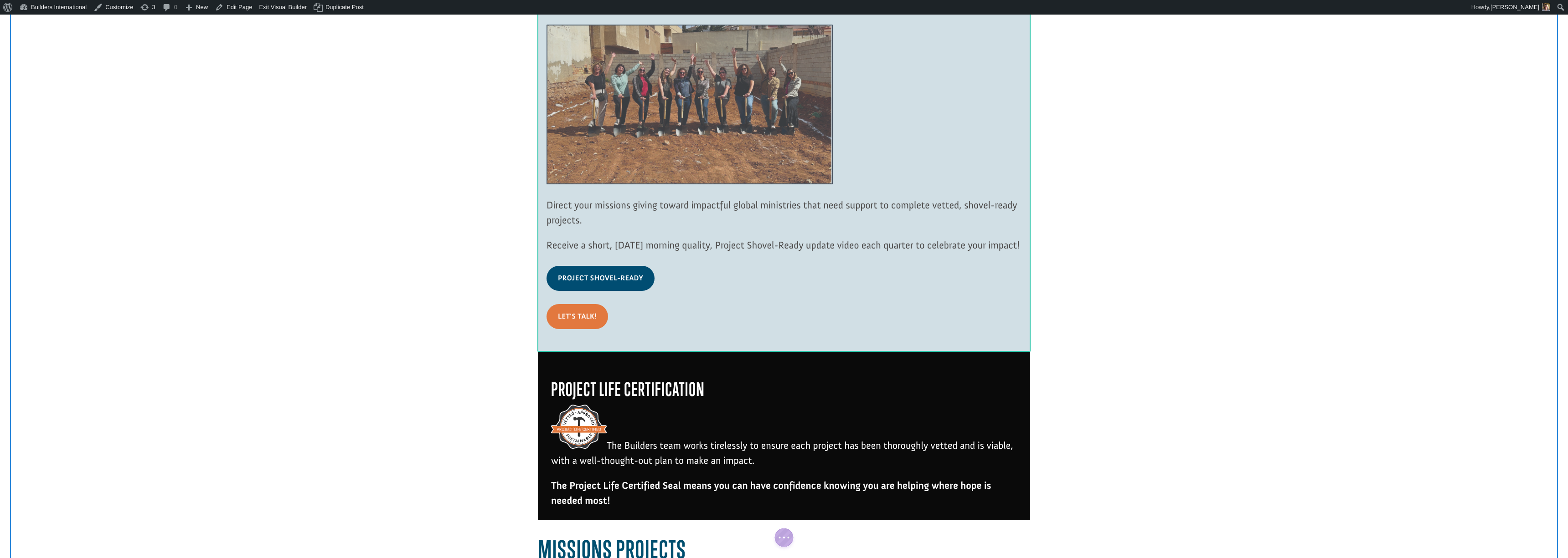
scroll to position [1252, 0]
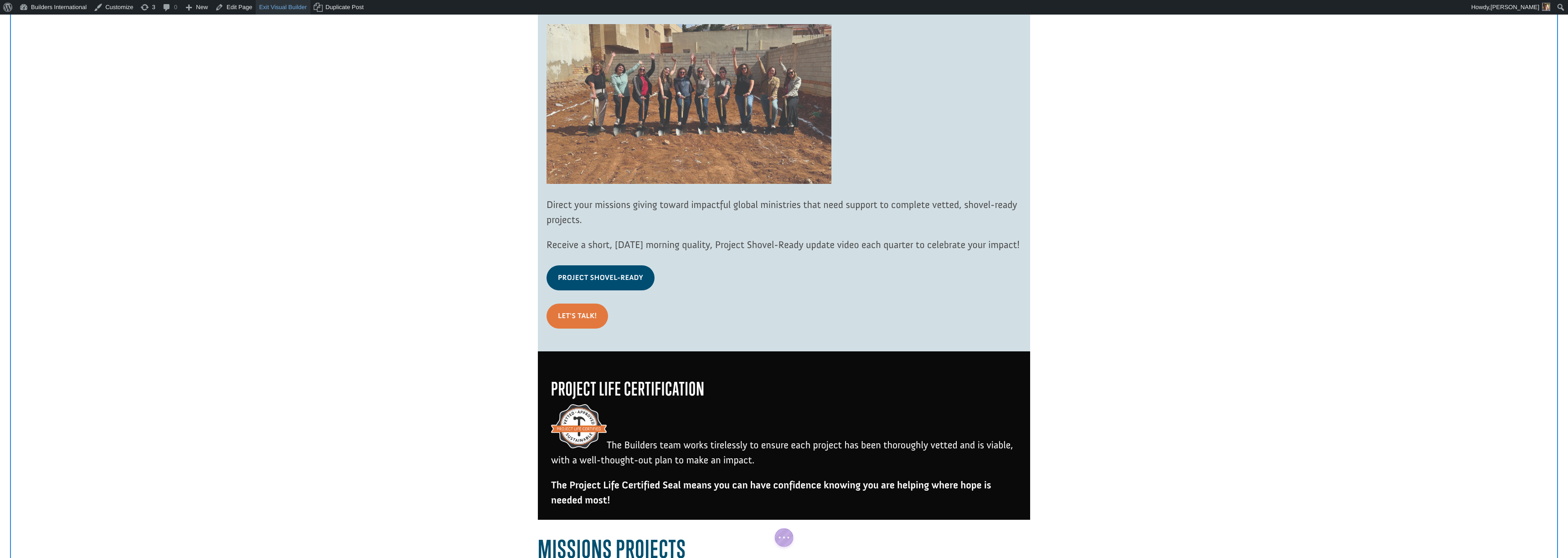
click at [284, 5] on link "Exit Visual Builder" at bounding box center [283, 7] width 55 height 14
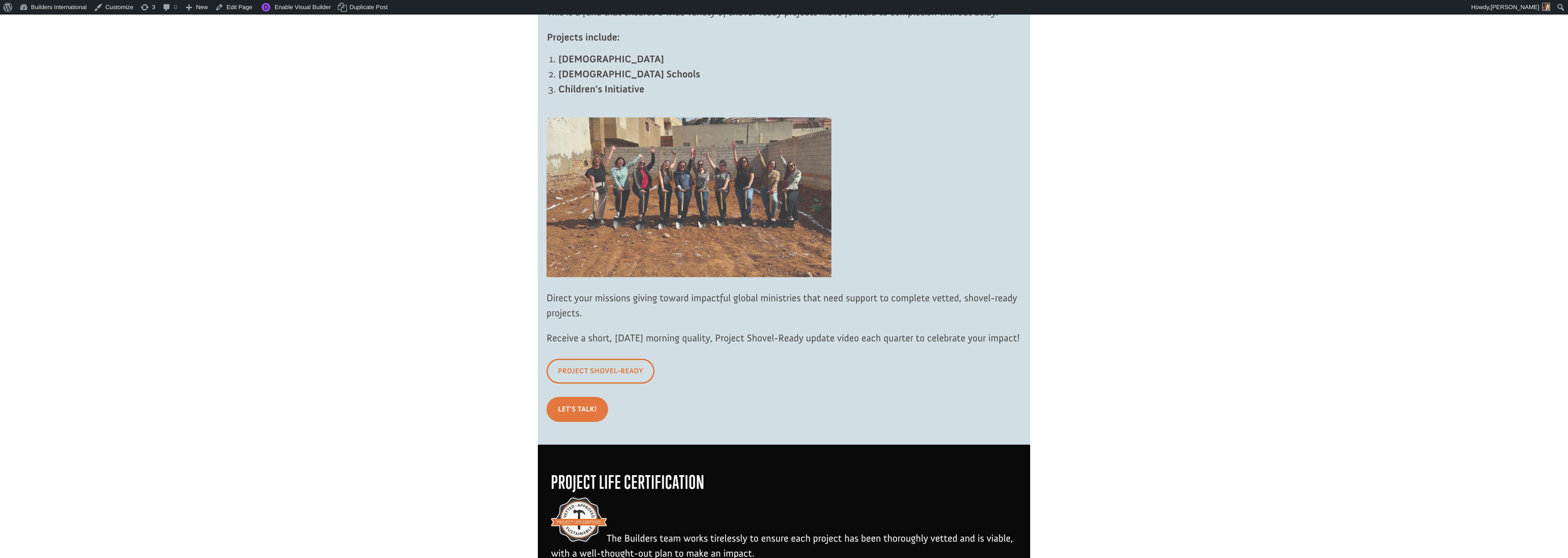
scroll to position [1111, 0]
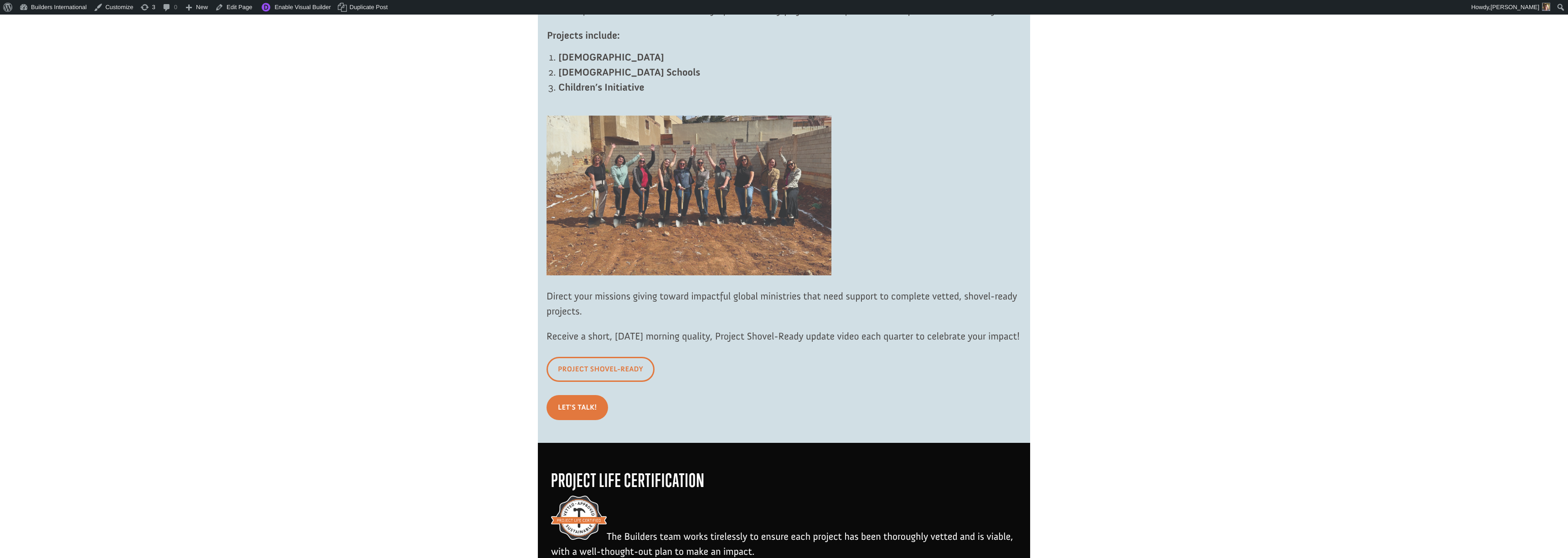
click at [616, 382] on link "Project Shovel-Ready" at bounding box center [601, 369] width 108 height 25
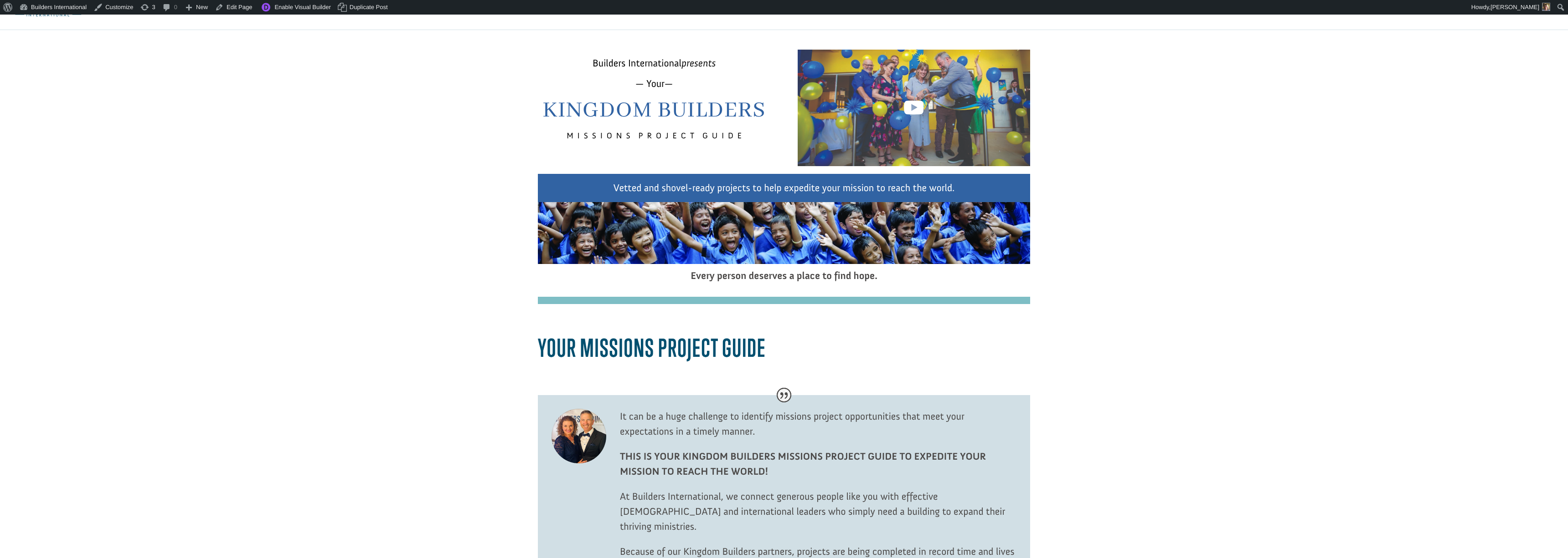
scroll to position [14, 0]
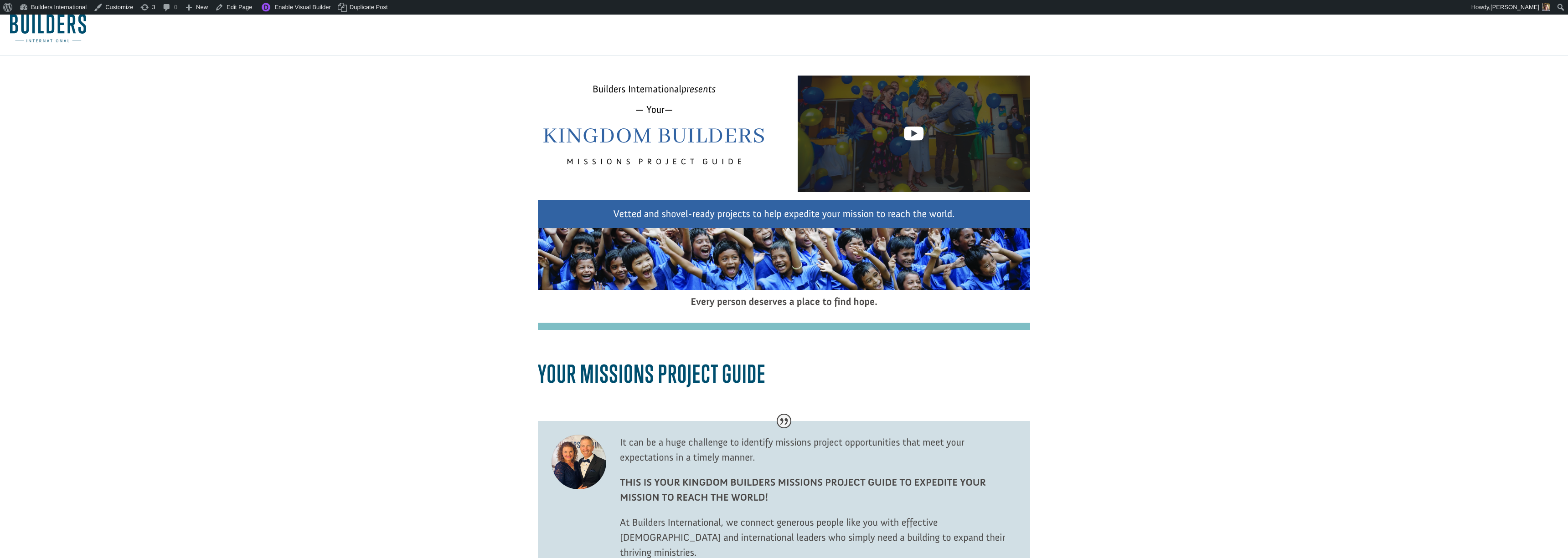
click at [885, 170] on div at bounding box center [913, 134] width 232 height 116
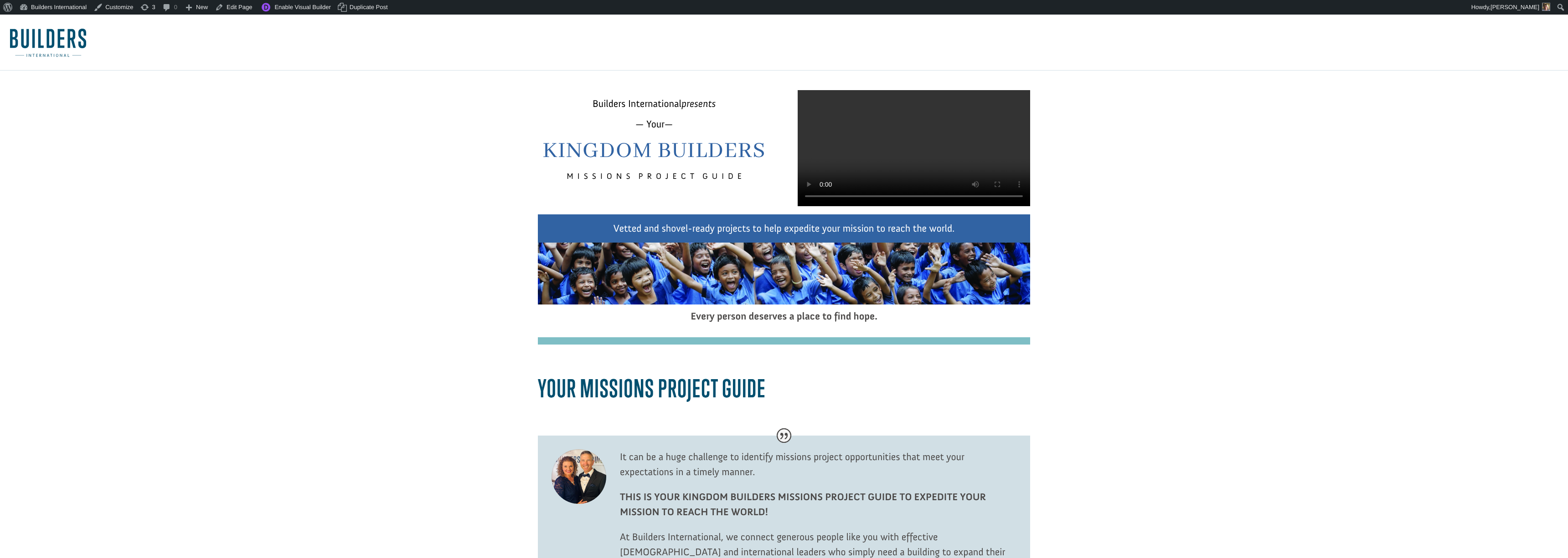
scroll to position [6, 0]
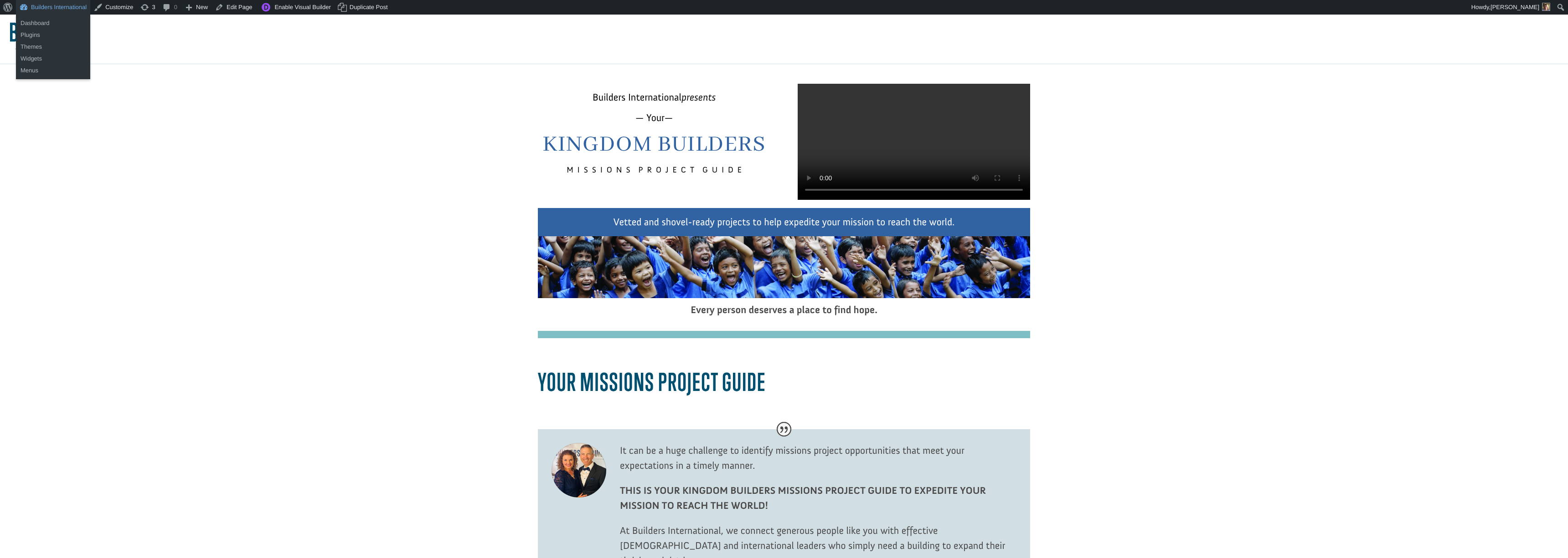
click at [39, 6] on link "Builders International" at bounding box center [53, 7] width 74 height 14
